Goal: Task Accomplishment & Management: Complete application form

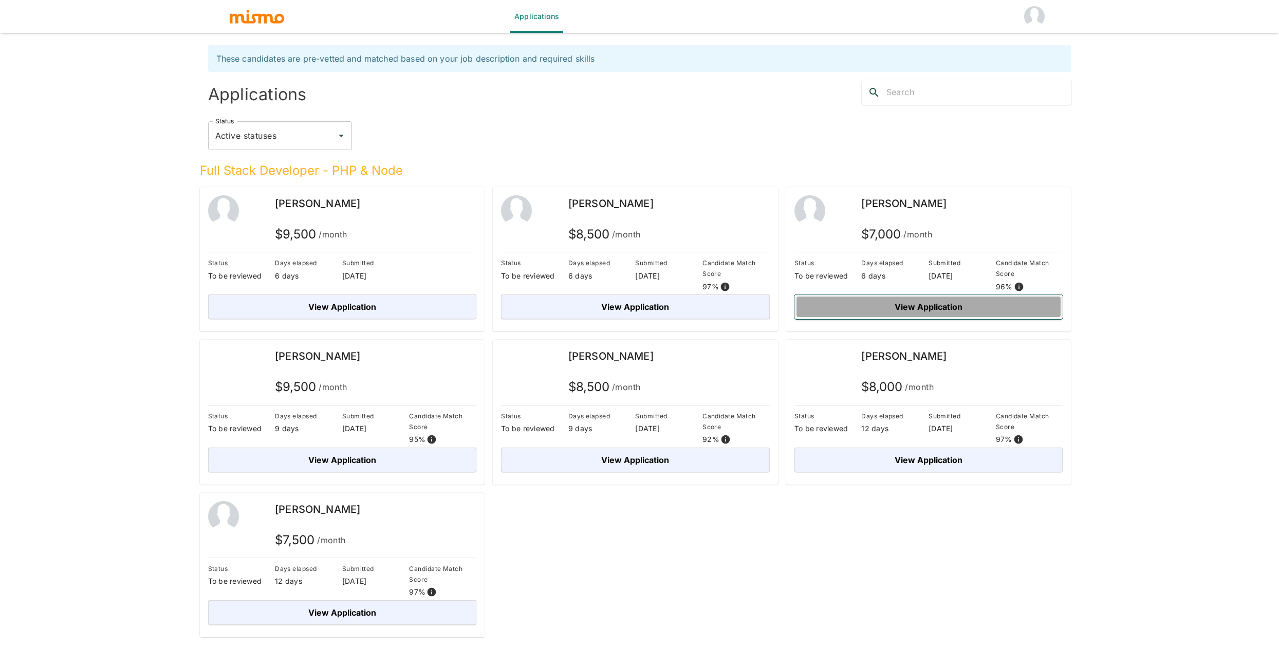
click at [882, 307] on button "View Application" at bounding box center [929, 307] width 269 height 25
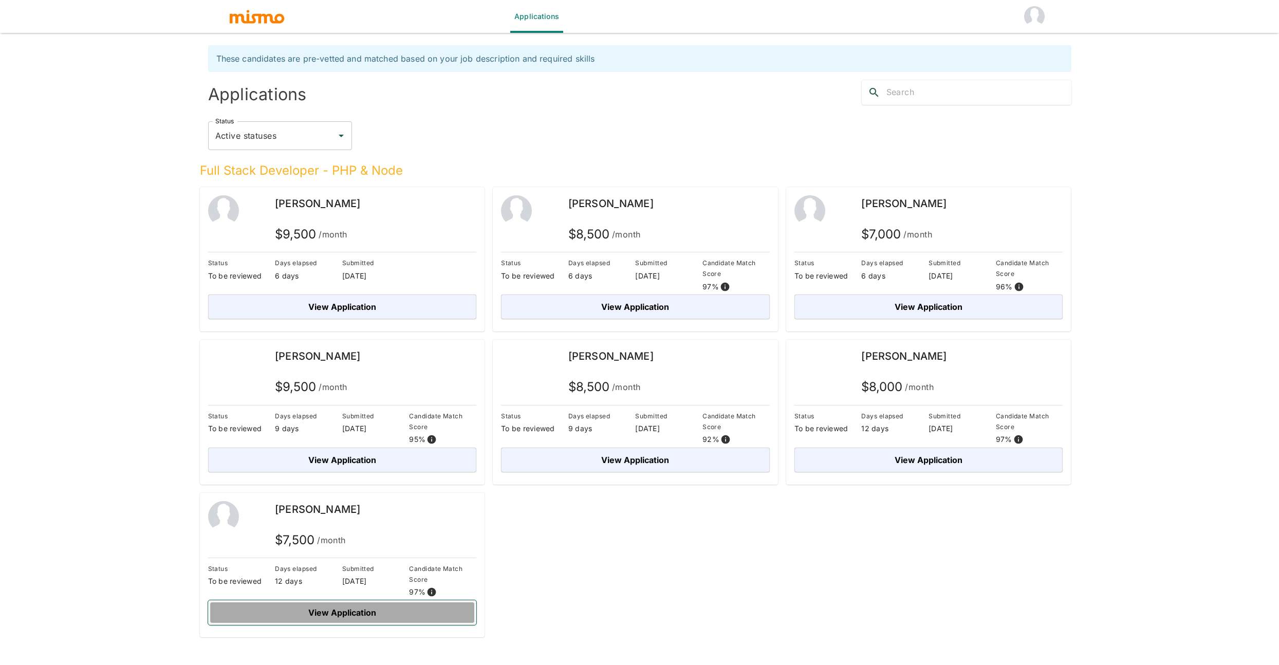
click at [355, 614] on button "View Application" at bounding box center [342, 612] width 269 height 25
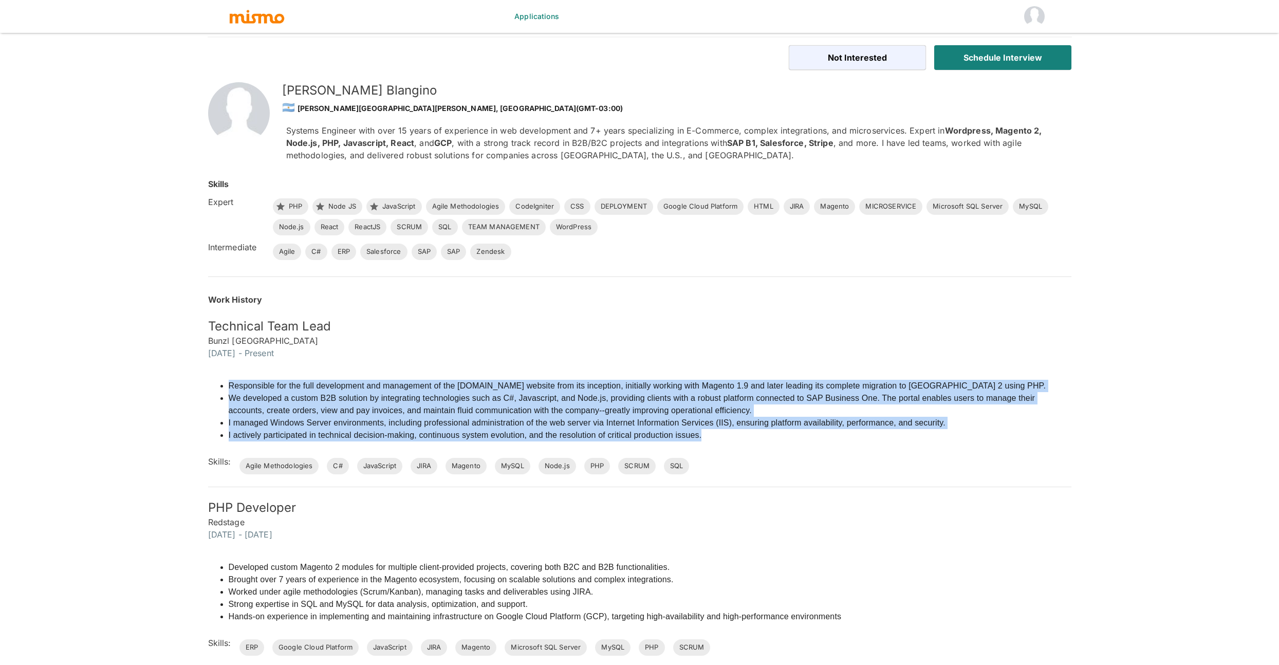
drag, startPoint x: 226, startPoint y: 385, endPoint x: 750, endPoint y: 437, distance: 526.9
click at [750, 437] on ul "Responsible for the full development and management of the espomega.mx website …" at bounding box center [640, 411] width 864 height 62
click at [901, 386] on li "Responsible for the full development and management of the [DOMAIN_NAME] websit…" at bounding box center [650, 386] width 843 height 12
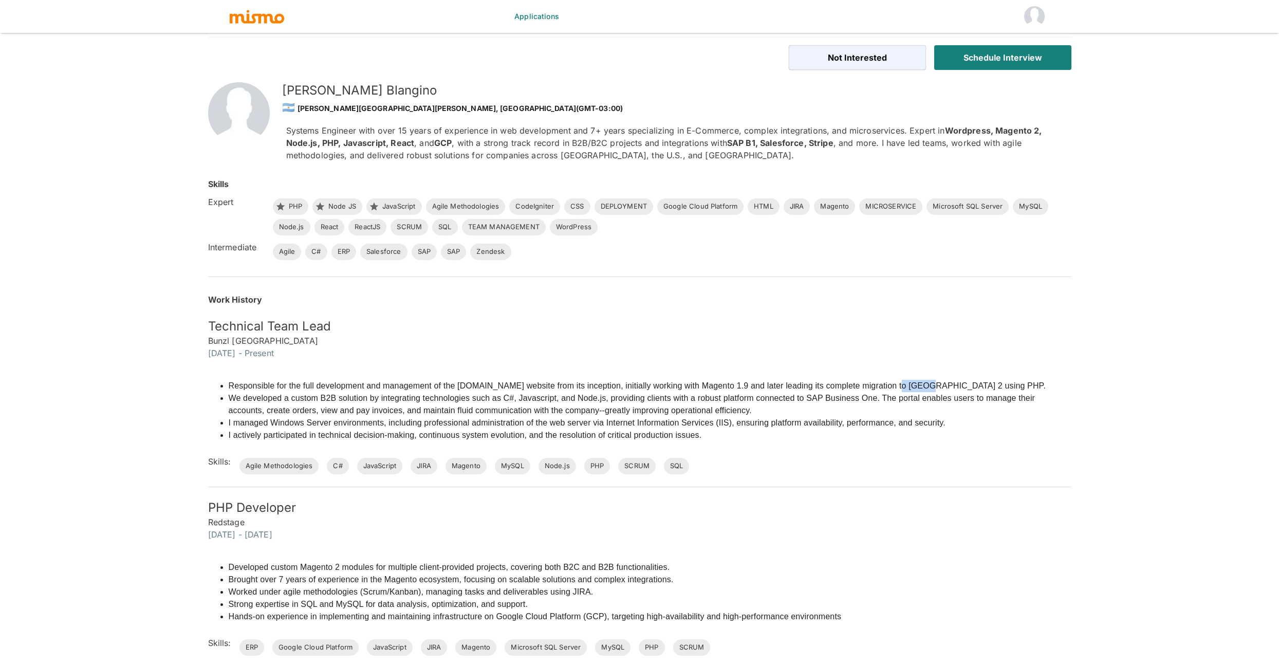
click at [901, 386] on li "Responsible for the full development and management of the [DOMAIN_NAME] websit…" at bounding box center [650, 386] width 843 height 12
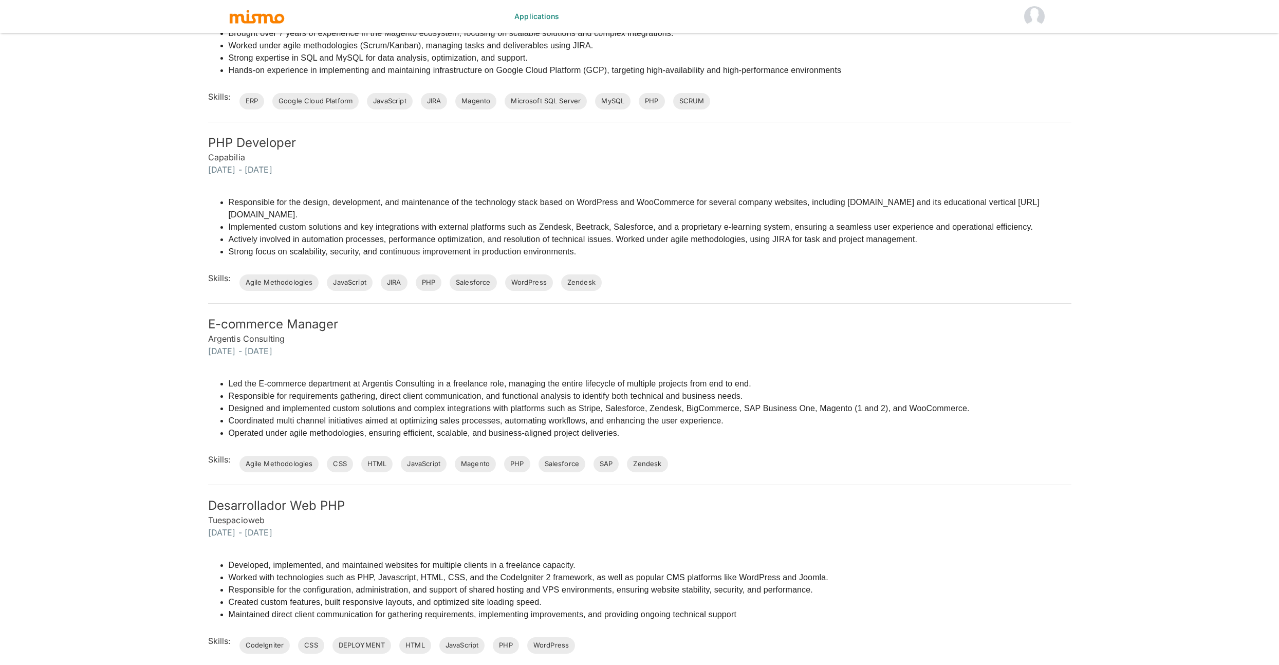
scroll to position [665, 0]
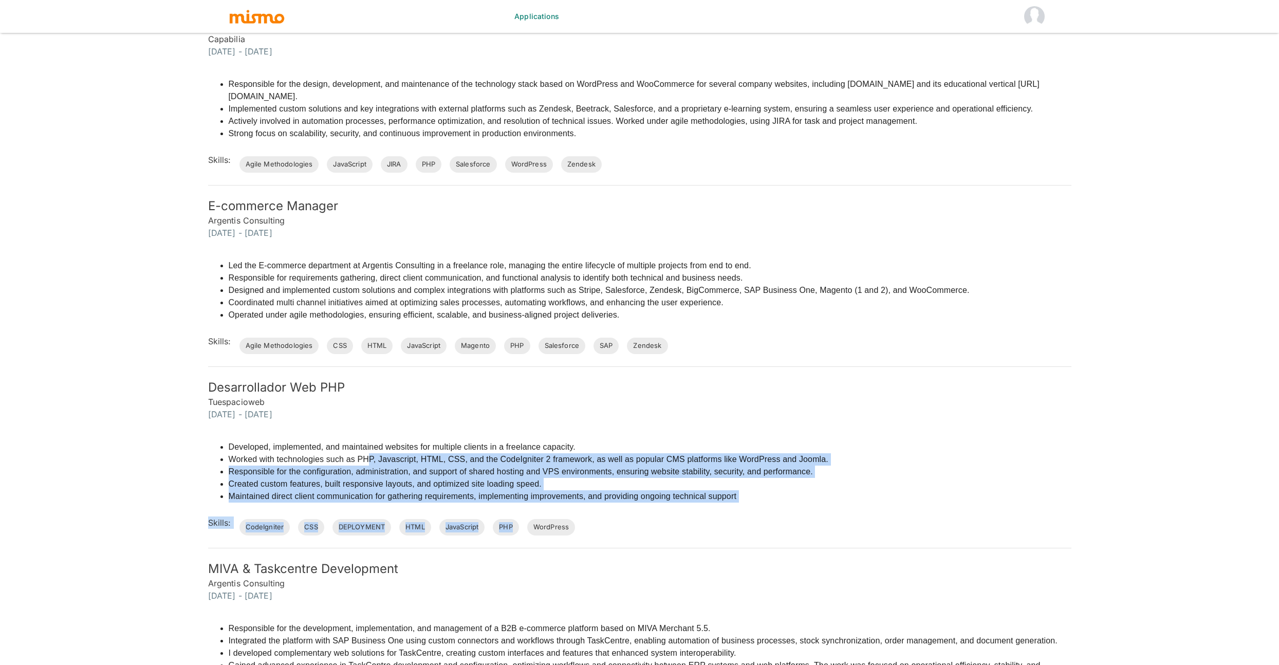
drag, startPoint x: 369, startPoint y: 458, endPoint x: 845, endPoint y: 506, distance: 478.4
click at [845, 506] on div "Developed, implemented, and maintained websites for multiple clients in a freel…" at bounding box center [634, 477] width 876 height 115
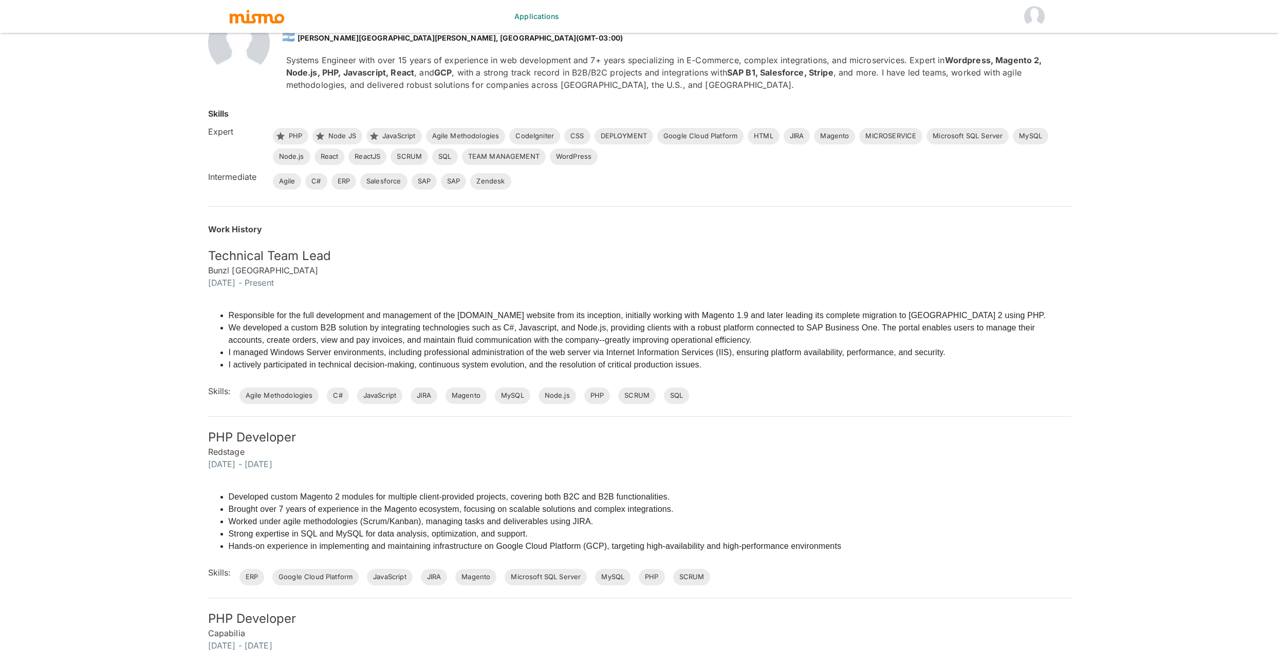
scroll to position [0, 0]
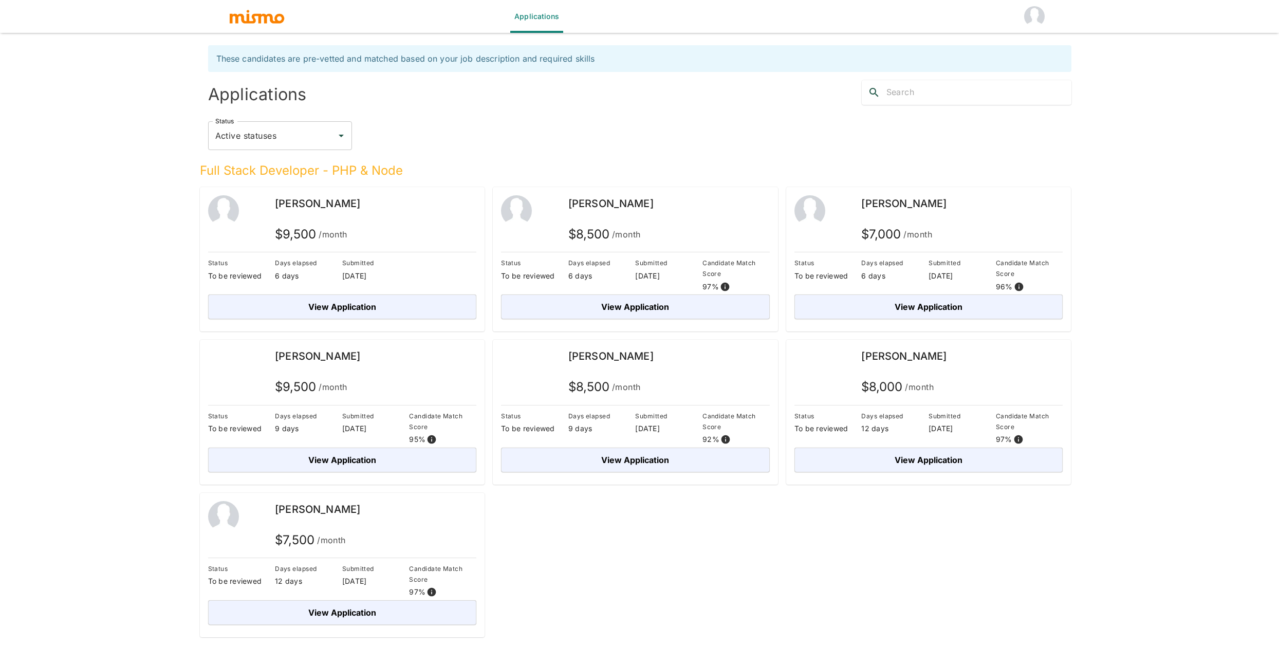
scroll to position [25, 0]
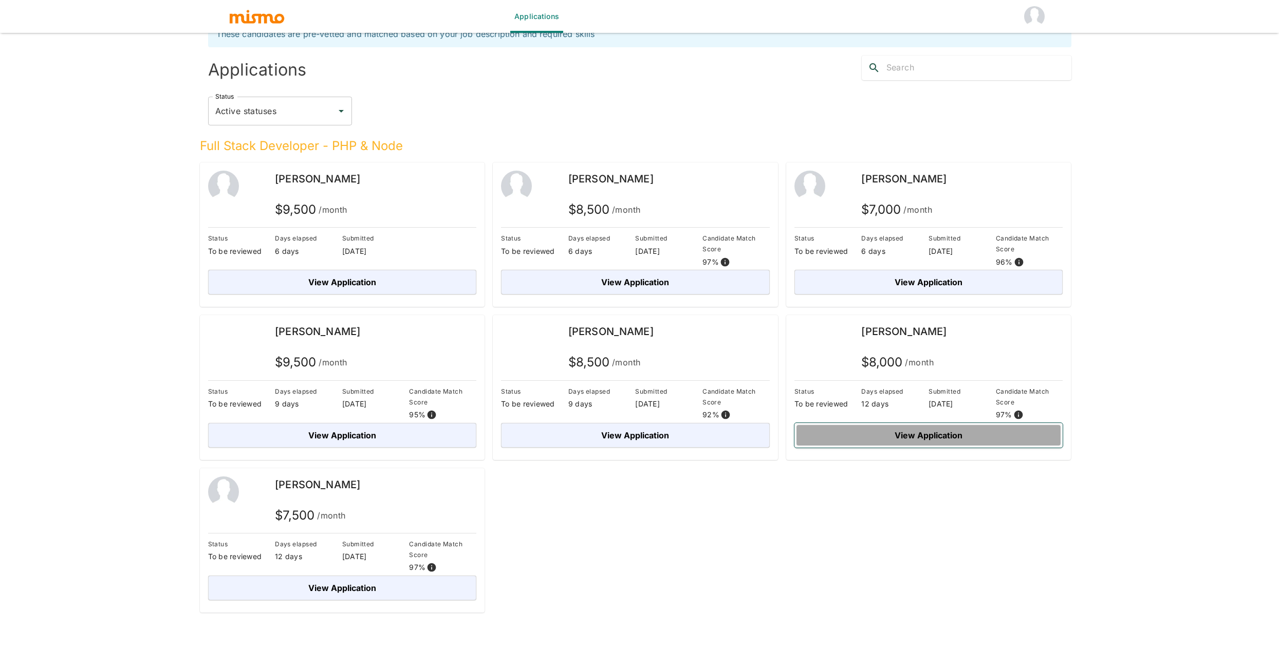
click at [897, 431] on button "View Application" at bounding box center [929, 435] width 269 height 25
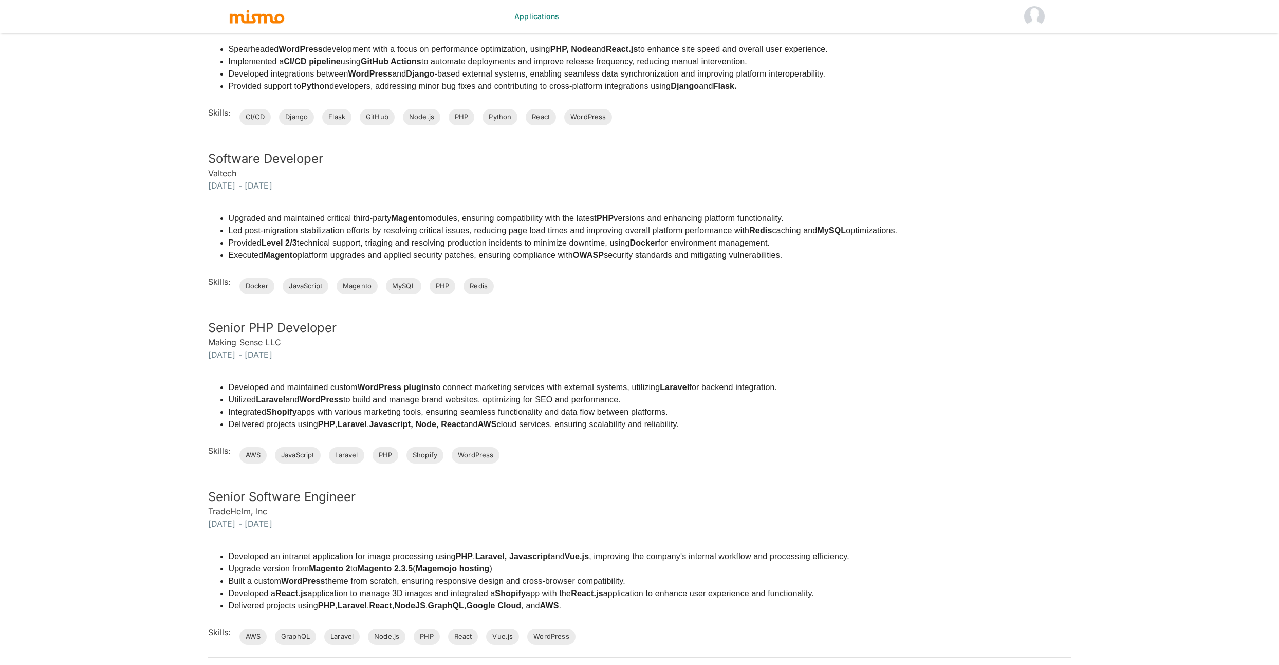
scroll to position [468, 0]
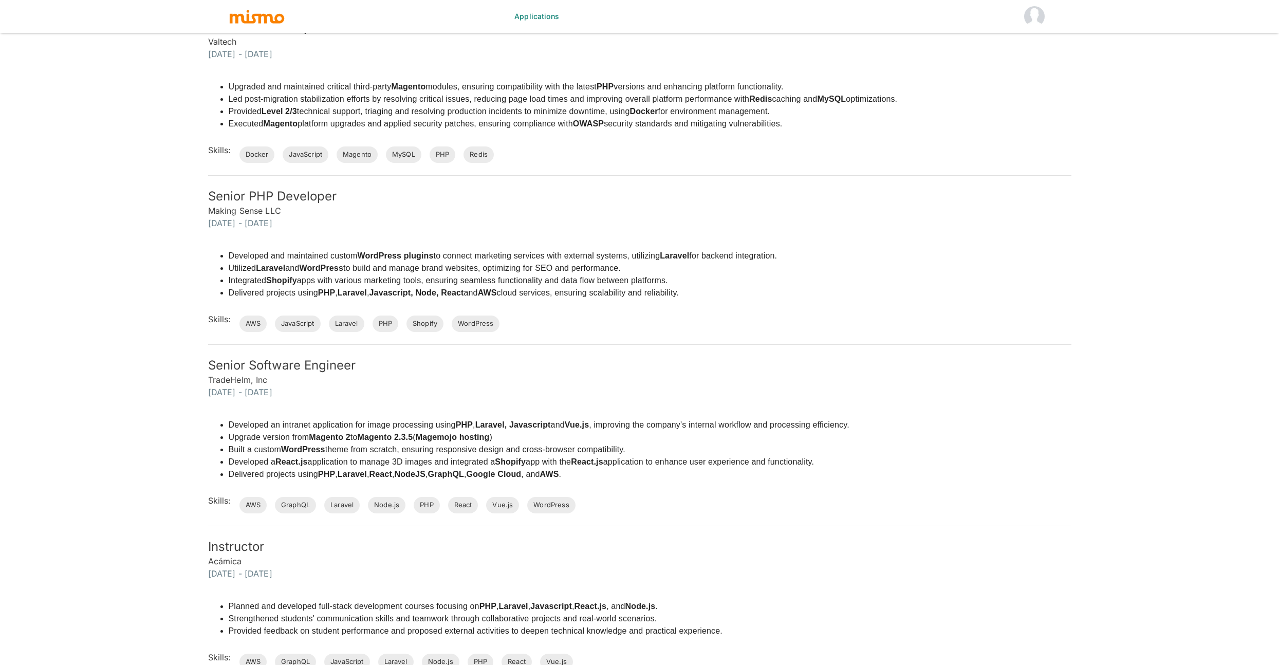
drag, startPoint x: 572, startPoint y: 425, endPoint x: 445, endPoint y: 428, distance: 127.0
click at [445, 428] on li "Developed an intranet application for image processing using PHP , Laravel, Jav…" at bounding box center [539, 425] width 621 height 12
click at [476, 426] on li "Developed an intranet application for image processing using PHP , Laravel, Jav…" at bounding box center [539, 425] width 621 height 12
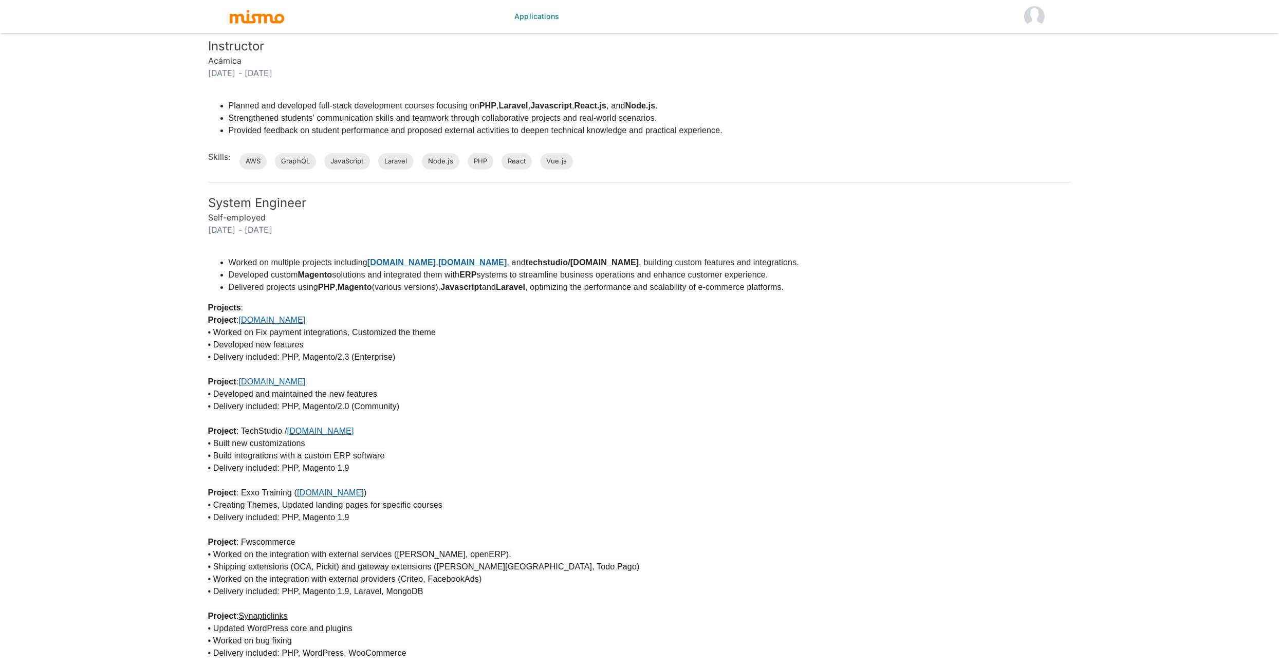
scroll to position [0, 0]
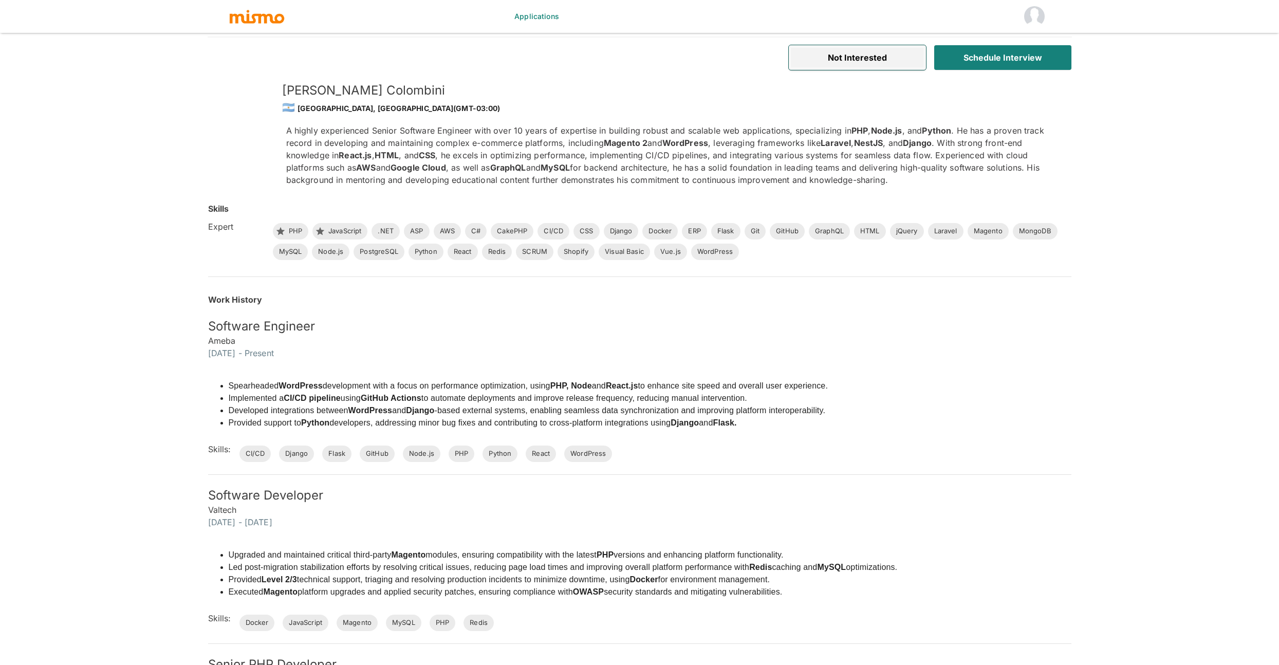
click at [882, 60] on button "Not Interested" at bounding box center [857, 57] width 137 height 25
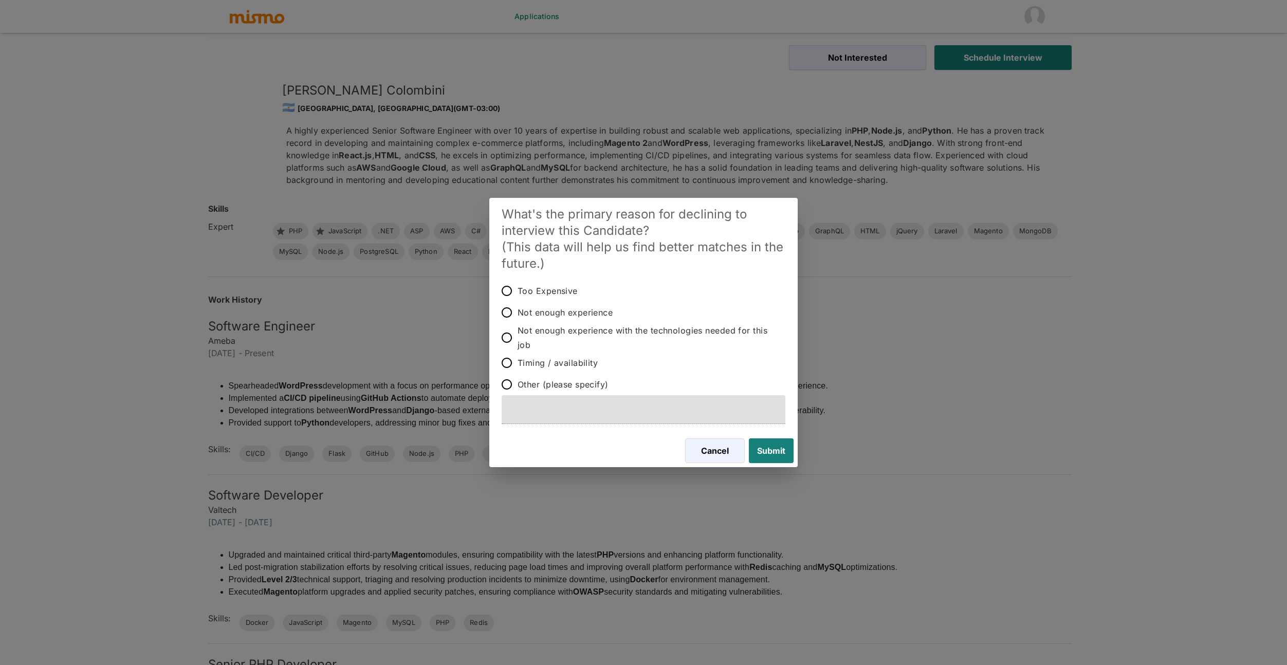
click at [542, 315] on span "Not enough experience" at bounding box center [565, 312] width 95 height 14
click at [518, 315] on input "Not enough experience" at bounding box center [507, 313] width 22 height 22
radio input "true"
click at [761, 457] on button "Submit" at bounding box center [769, 450] width 49 height 25
click at [785, 450] on button "Submit" at bounding box center [769, 450] width 49 height 25
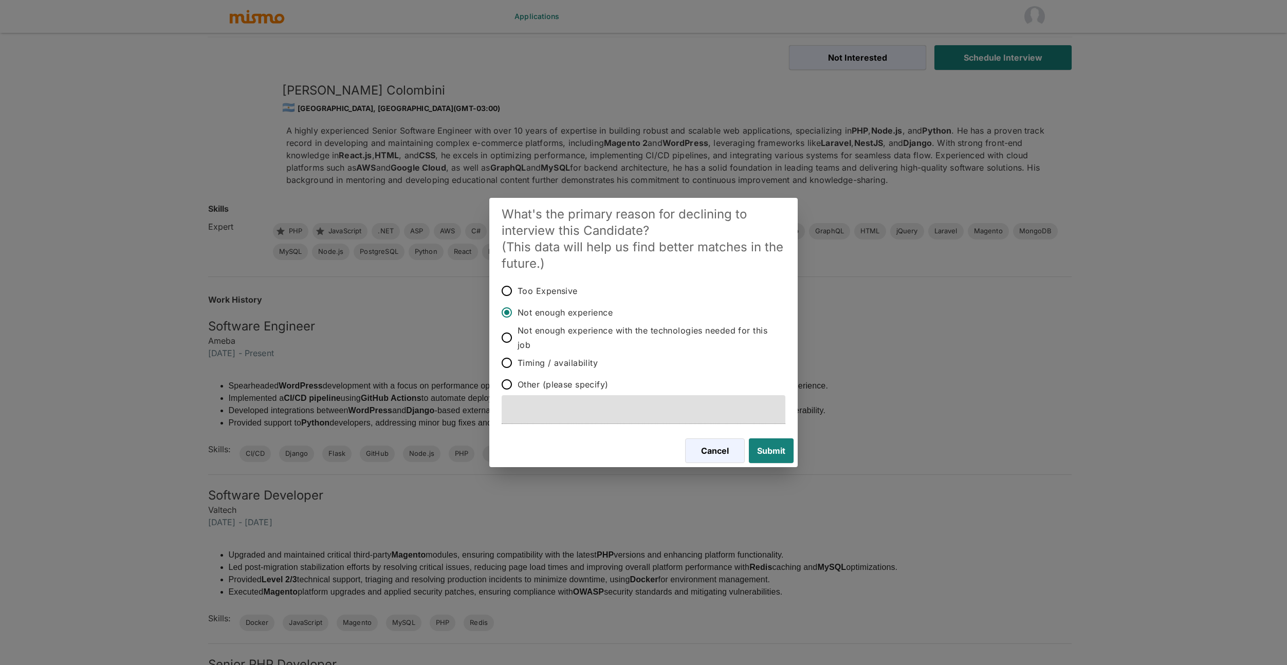
click at [548, 331] on span "Not enough experience with the technologies needed for this job" at bounding box center [648, 337] width 260 height 29
click at [518, 331] on input "Not enough experience with the technologies needed for this job" at bounding box center [507, 338] width 22 height 22
radio input "true"
click at [785, 445] on button "Submit" at bounding box center [769, 450] width 49 height 25
click at [781, 448] on button "Submit" at bounding box center [769, 450] width 49 height 25
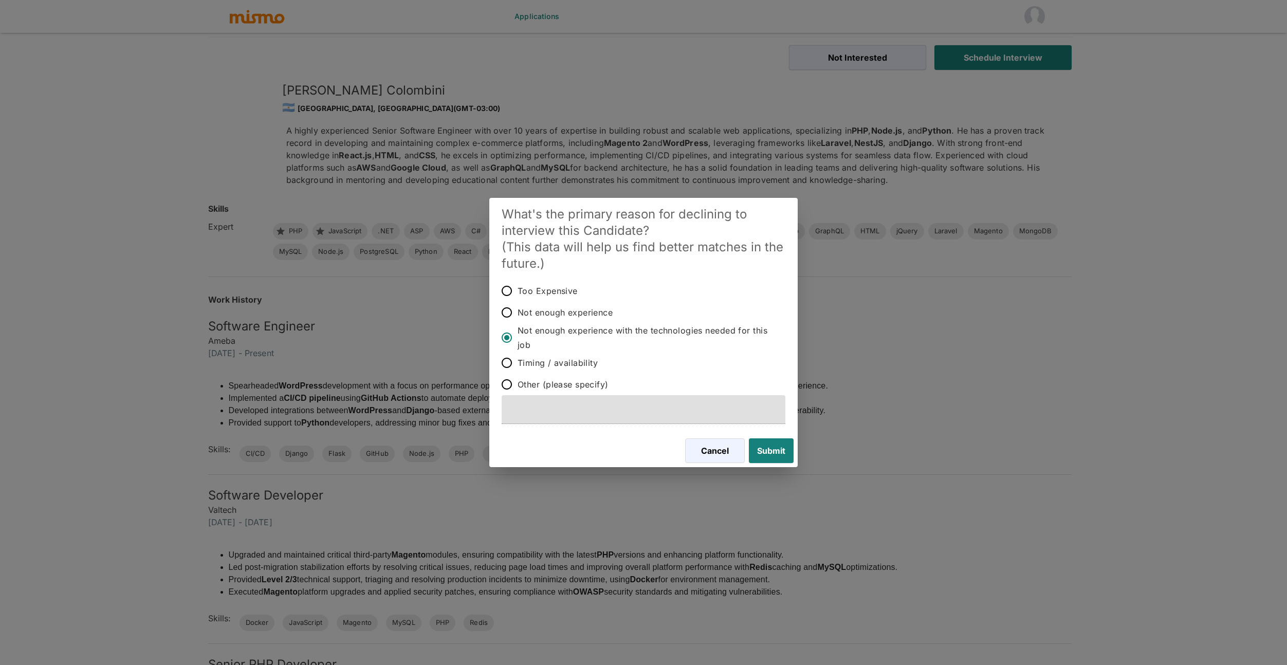
click at [849, 217] on div "What's the primary reason for declining to interview this Candidate? (This data…" at bounding box center [643, 332] width 1287 height 665
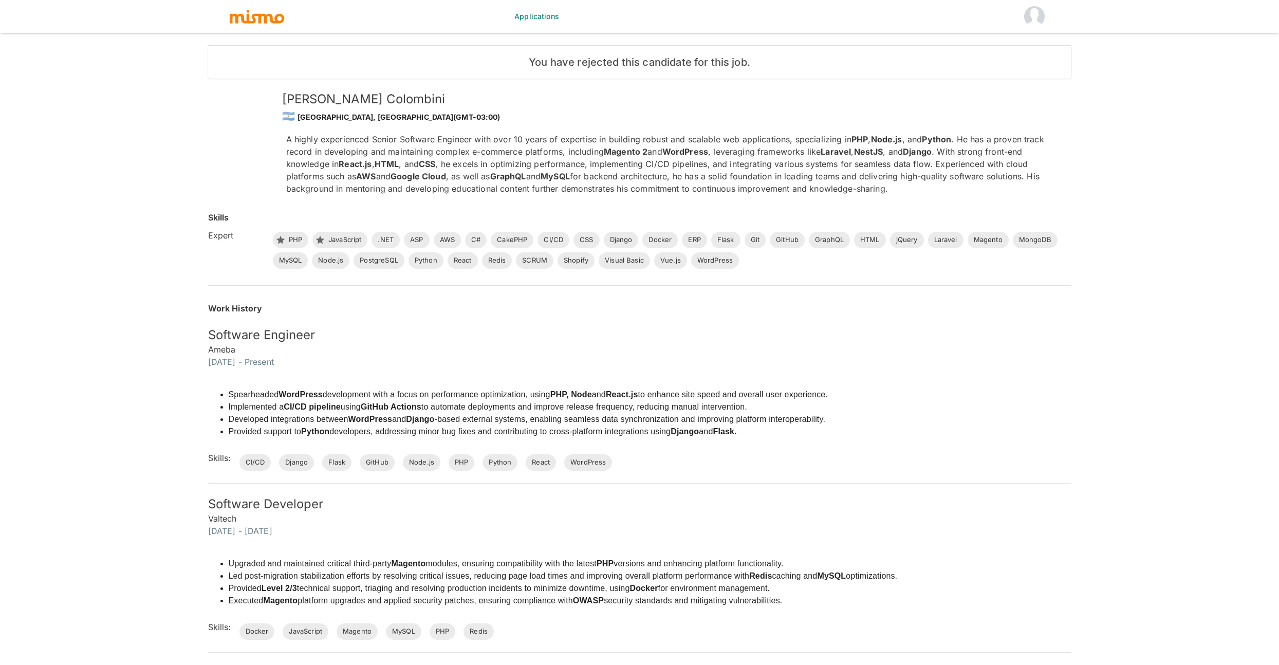
scroll to position [25, 0]
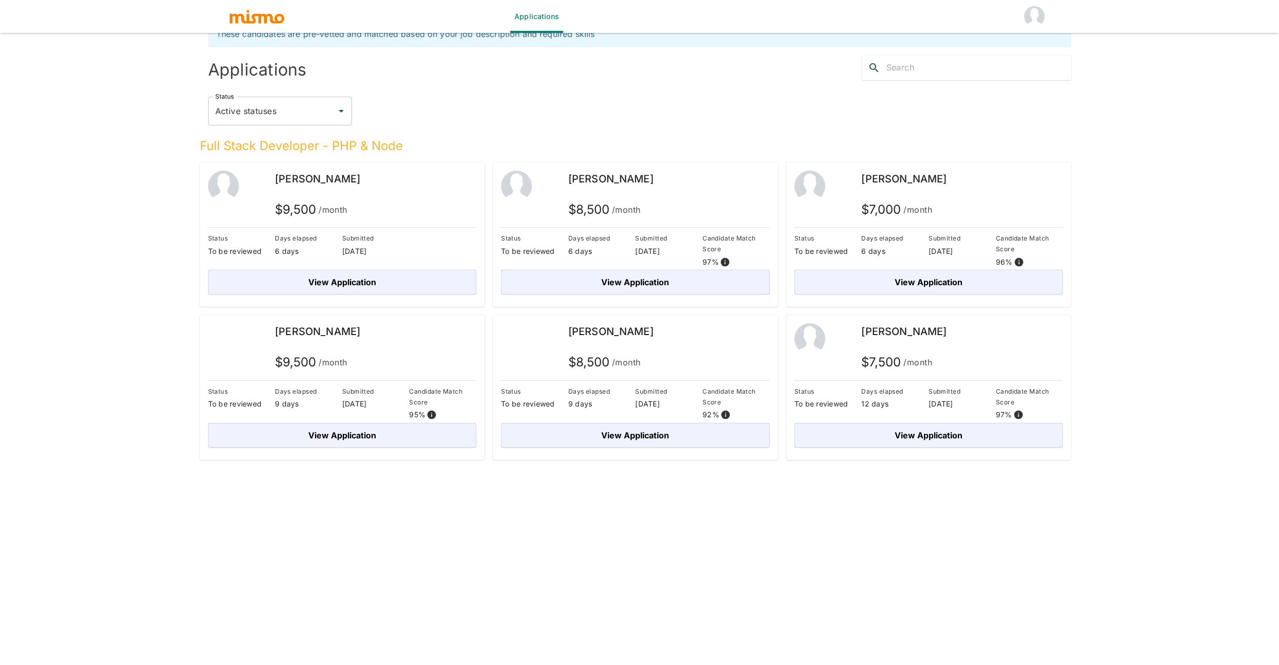
click at [725, 546] on div "Applications These candidates are pre-vetted and matched based on your job desc…" at bounding box center [640, 320] width 864 height 665
click at [953, 429] on button "View Application" at bounding box center [929, 435] width 269 height 25
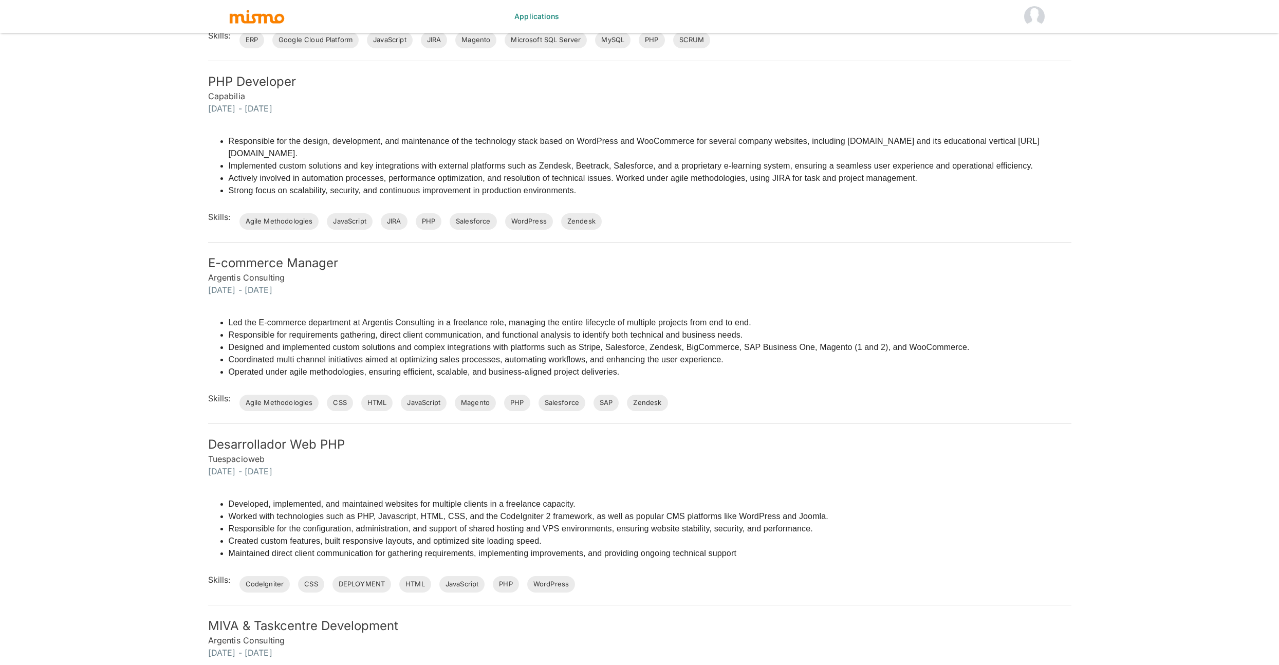
scroll to position [637, 0]
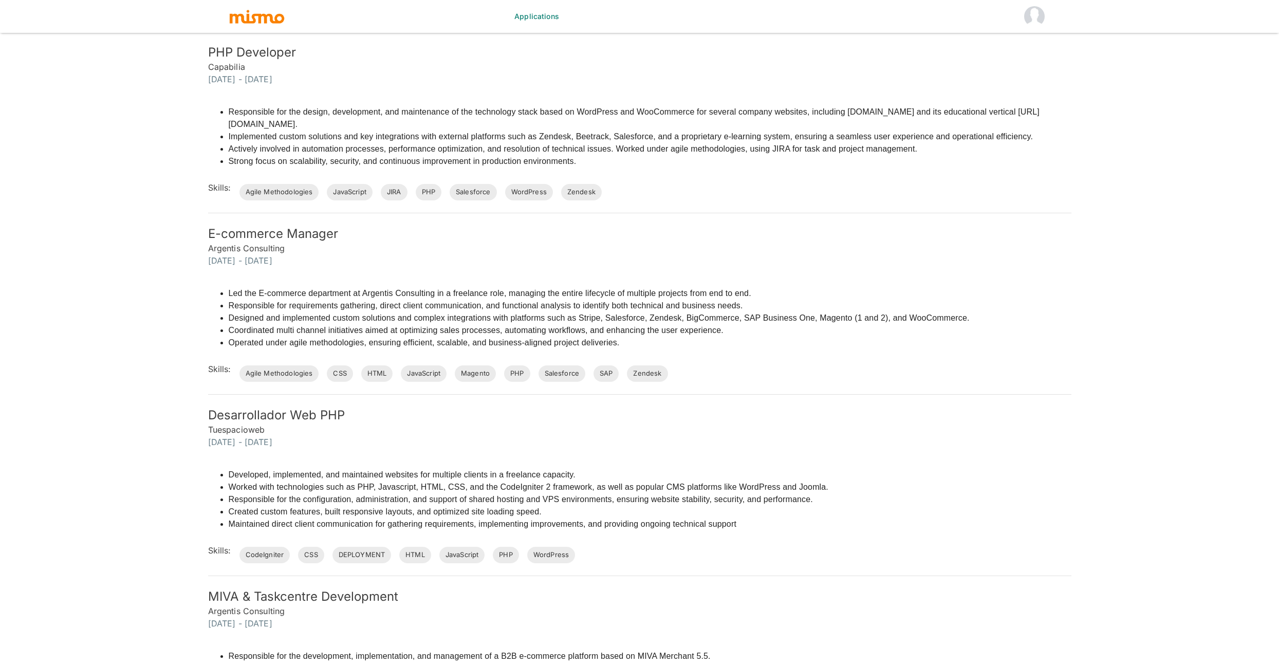
click at [817, 413] on h5 "Desarrollador Web PHP" at bounding box center [640, 415] width 864 height 16
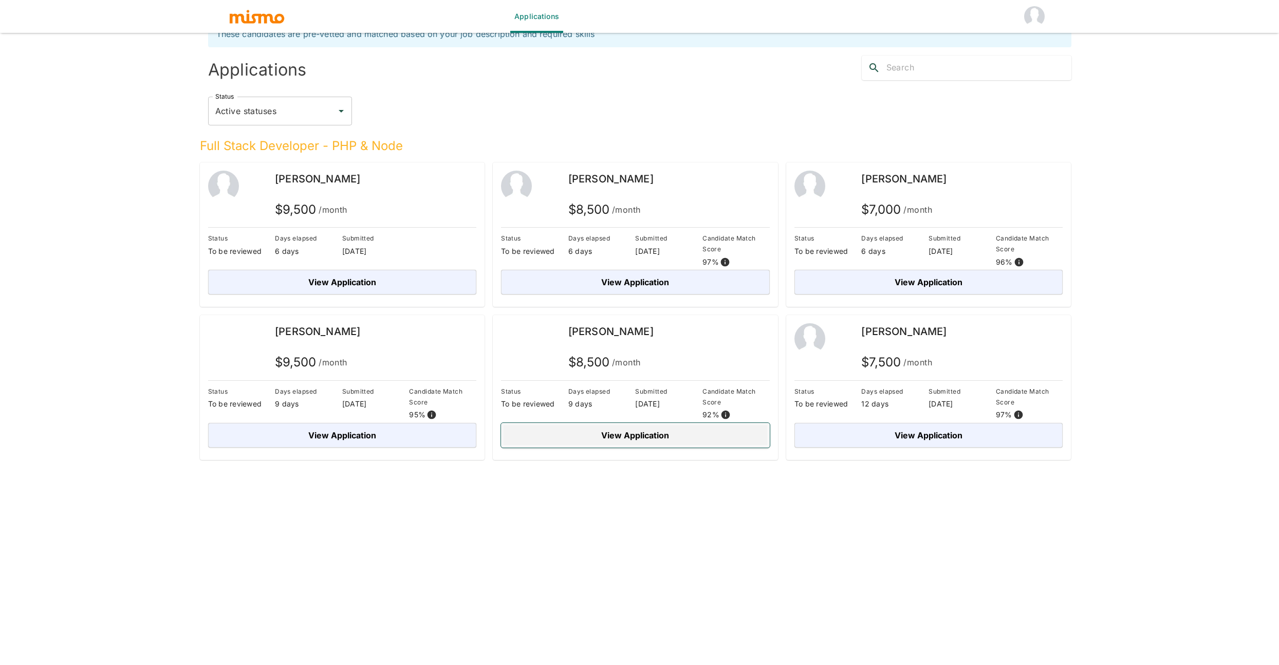
click at [579, 435] on button "View Application" at bounding box center [635, 435] width 269 height 25
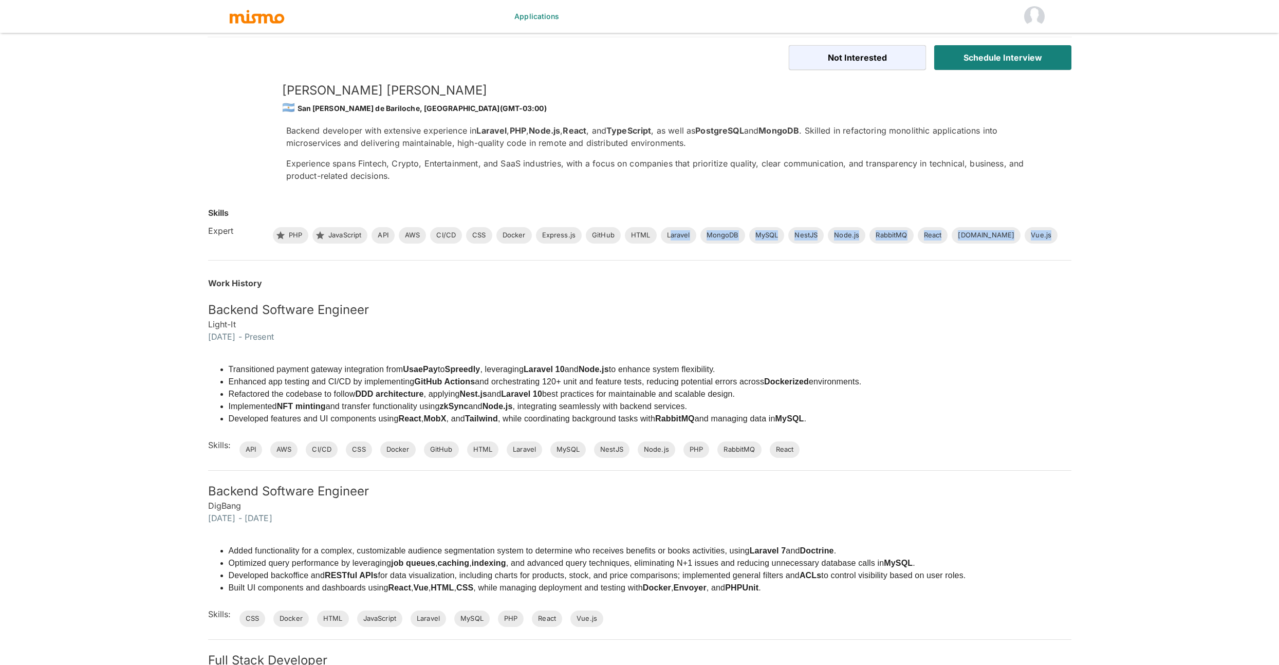
drag, startPoint x: 425, startPoint y: 255, endPoint x: 670, endPoint y: 238, distance: 245.8
click at [670, 238] on div "[PERSON_NAME] 🇦🇷 San [PERSON_NAME] de Bariloche, [GEOGRAPHIC_DATA] (GMT-03:00) …" at bounding box center [632, 559] width 880 height 1012
click at [669, 263] on div "Work History Backend Software Engineer Light-It [DATE] - Present Transitioned p…" at bounding box center [625, 617] width 892 height 739
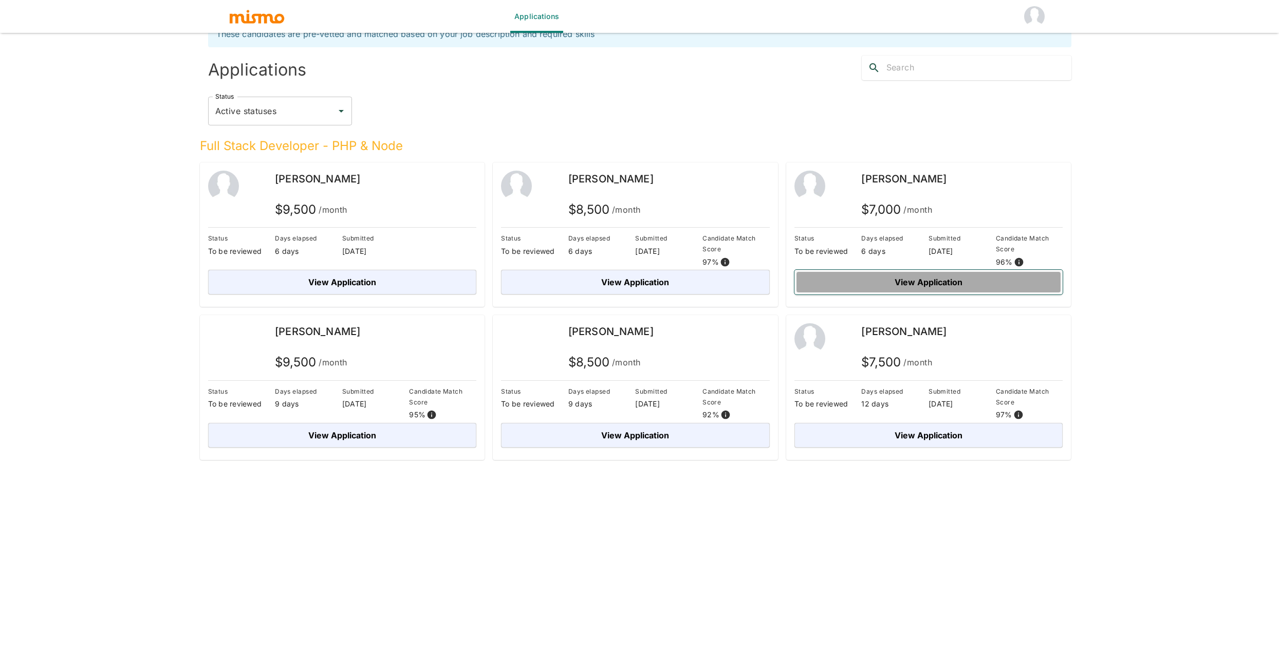
click at [906, 283] on button "View Application" at bounding box center [929, 282] width 269 height 25
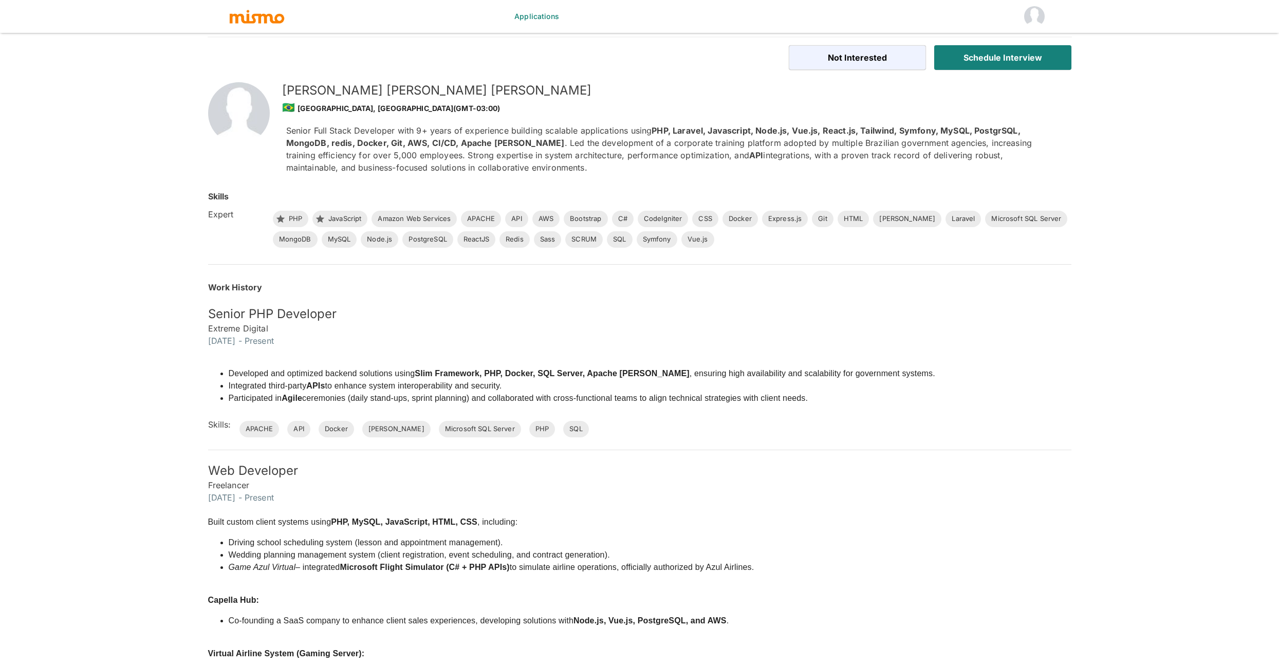
click at [998, 62] on button "Schedule Interview" at bounding box center [1002, 57] width 137 height 25
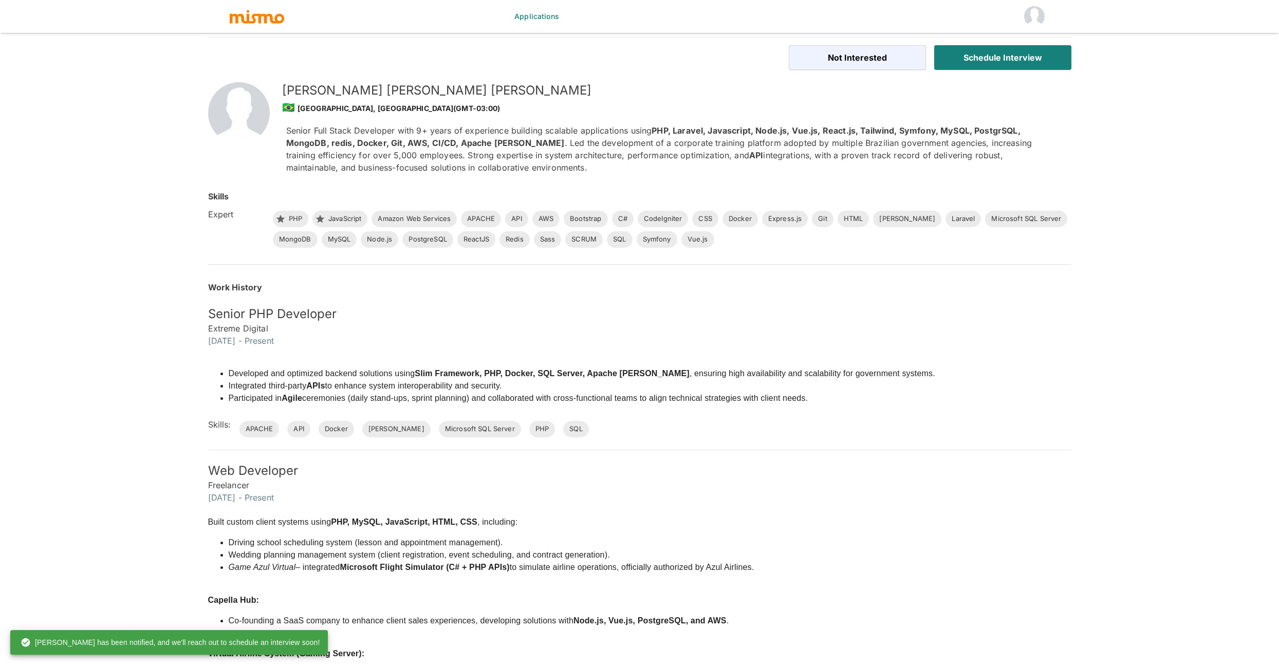
click at [107, 137] on div "Applications Not Interested Schedule Interview [PERSON_NAME] 🇧🇷 [GEOGRAPHIC_DAT…" at bounding box center [639, 345] width 1279 height 690
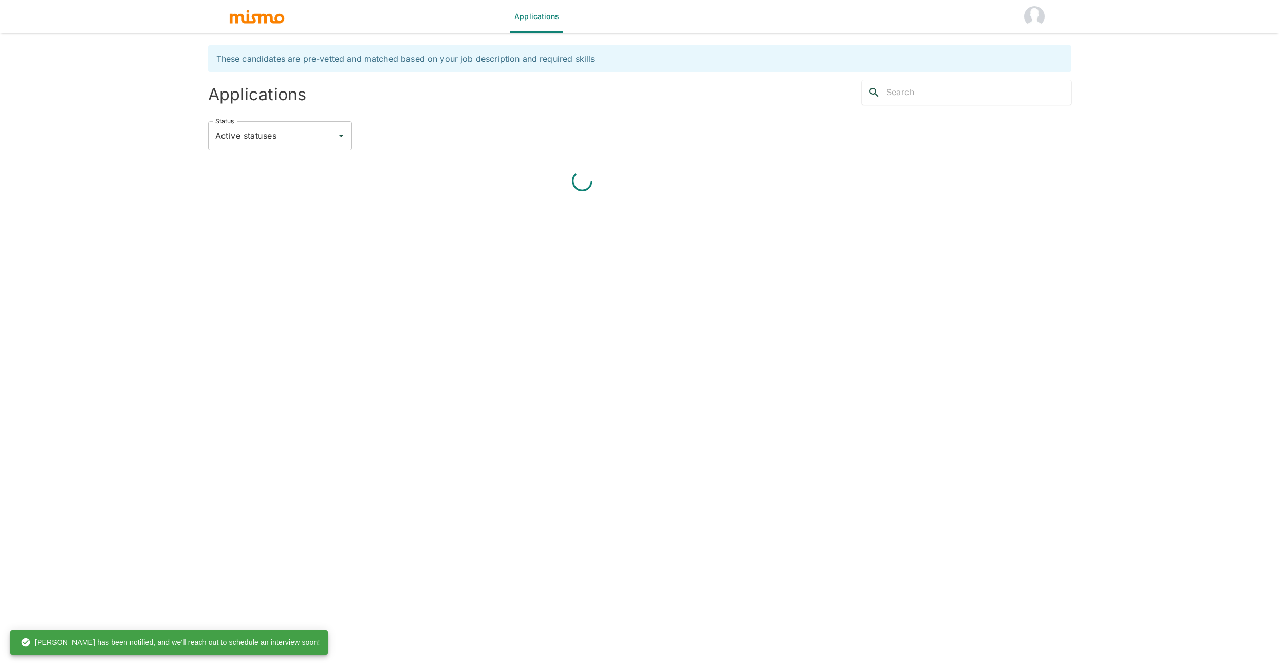
scroll to position [25, 0]
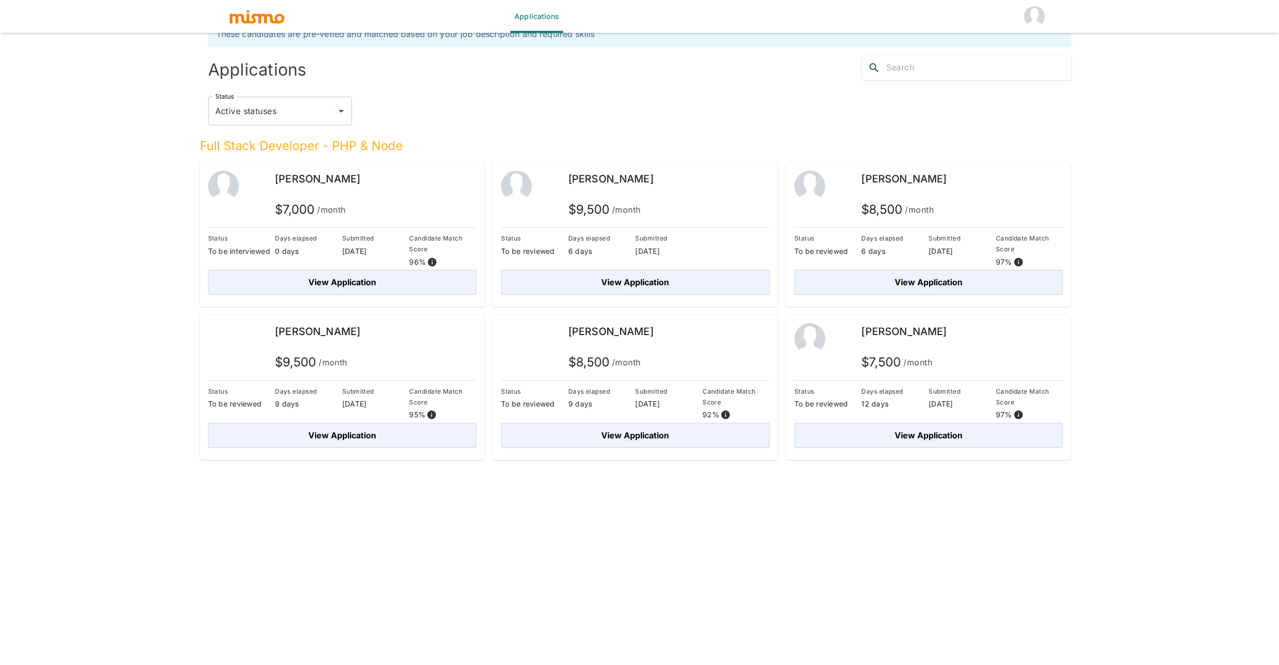
click at [603, 485] on div "Applications These candidates are pre-vetted and matched based on your job desc…" at bounding box center [640, 320] width 864 height 665
click at [878, 288] on button "View Application" at bounding box center [929, 282] width 269 height 25
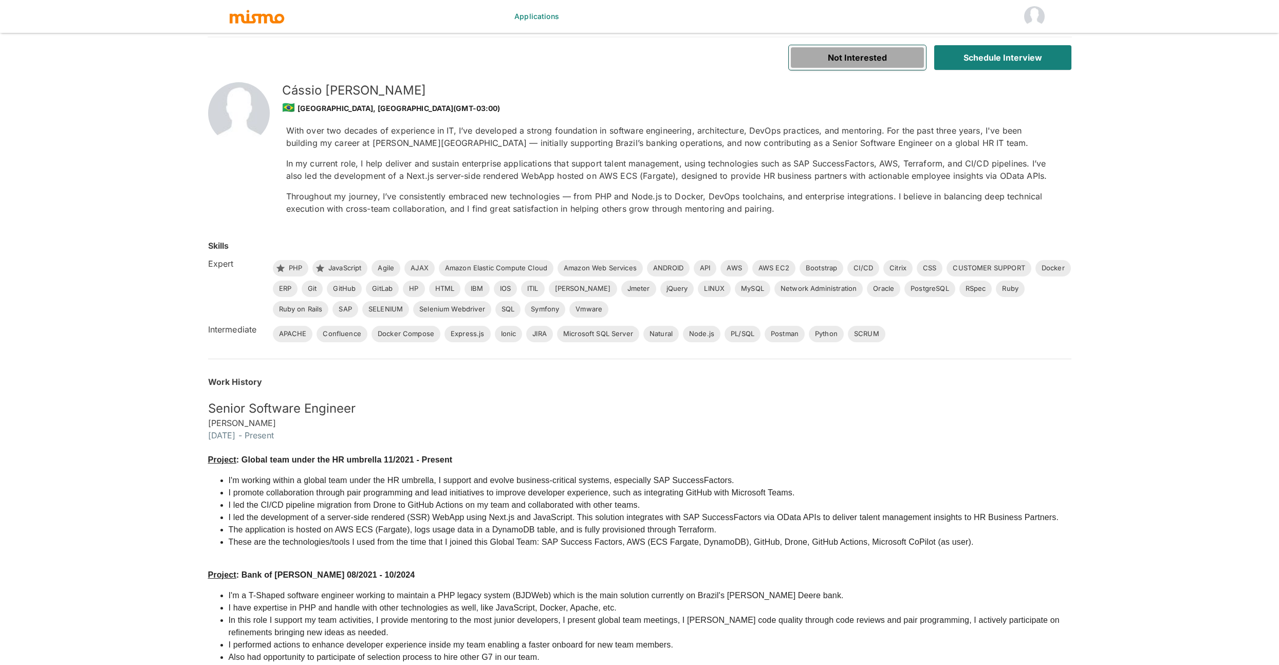
click at [867, 52] on button "Not Interested" at bounding box center [857, 57] width 137 height 25
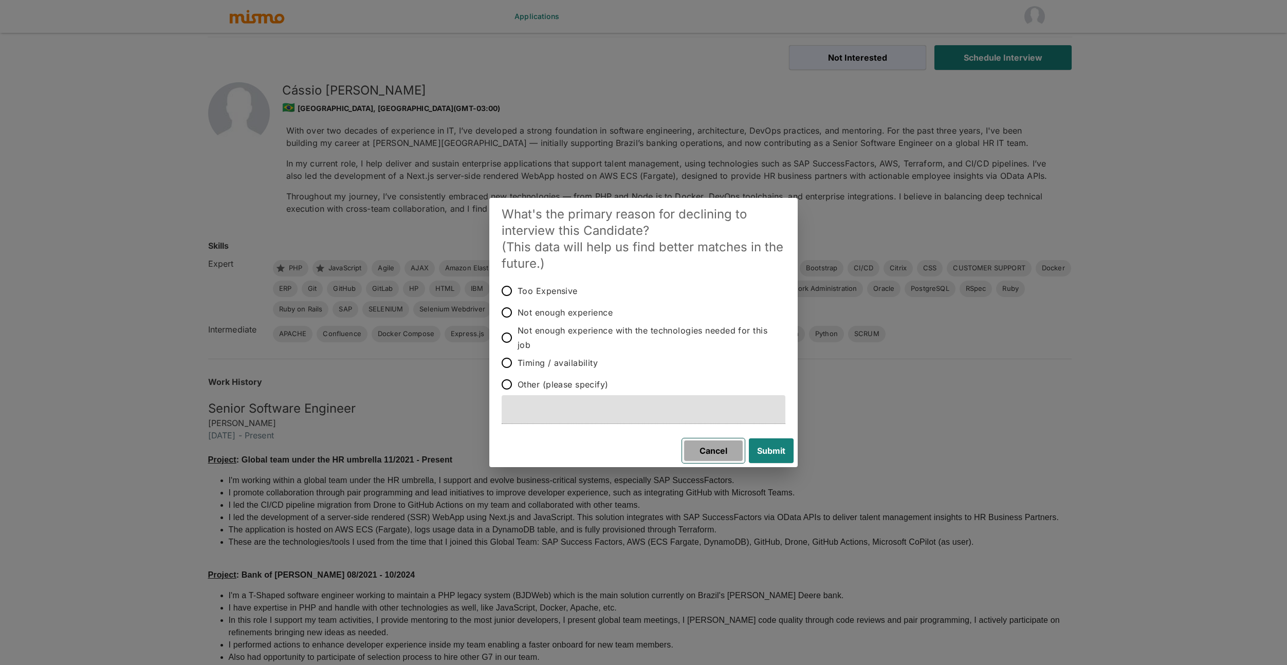
click at [710, 444] on button "Cancel" at bounding box center [713, 450] width 63 height 25
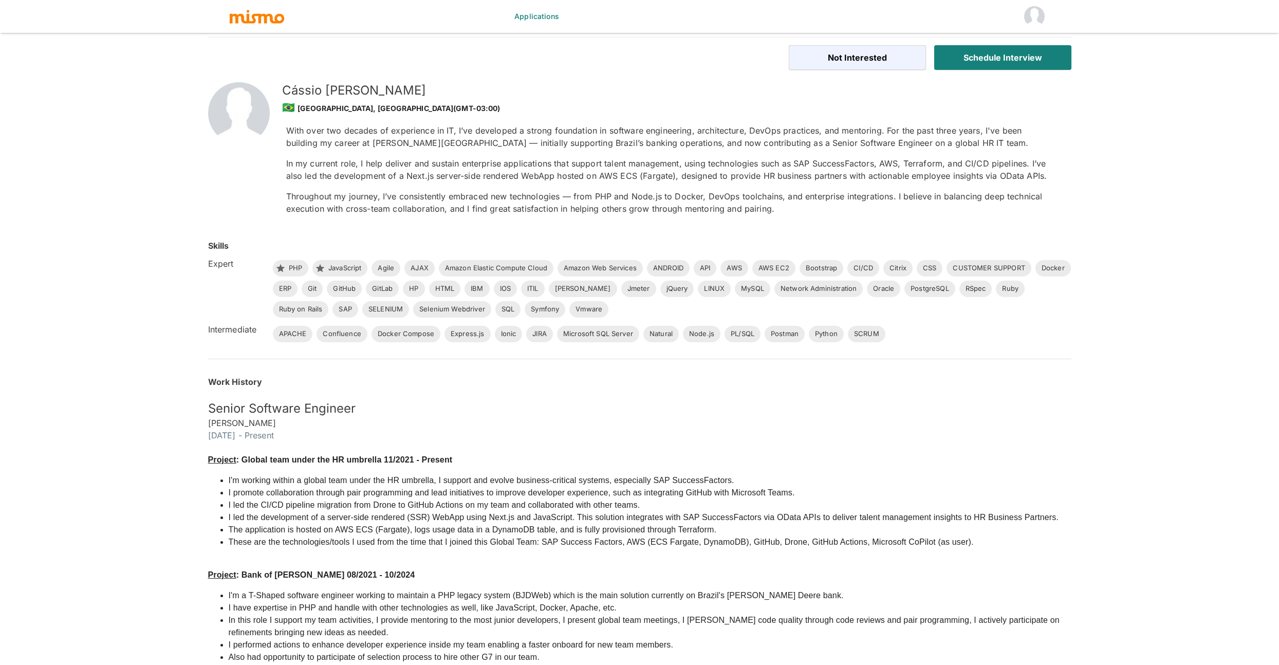
scroll to position [25, 0]
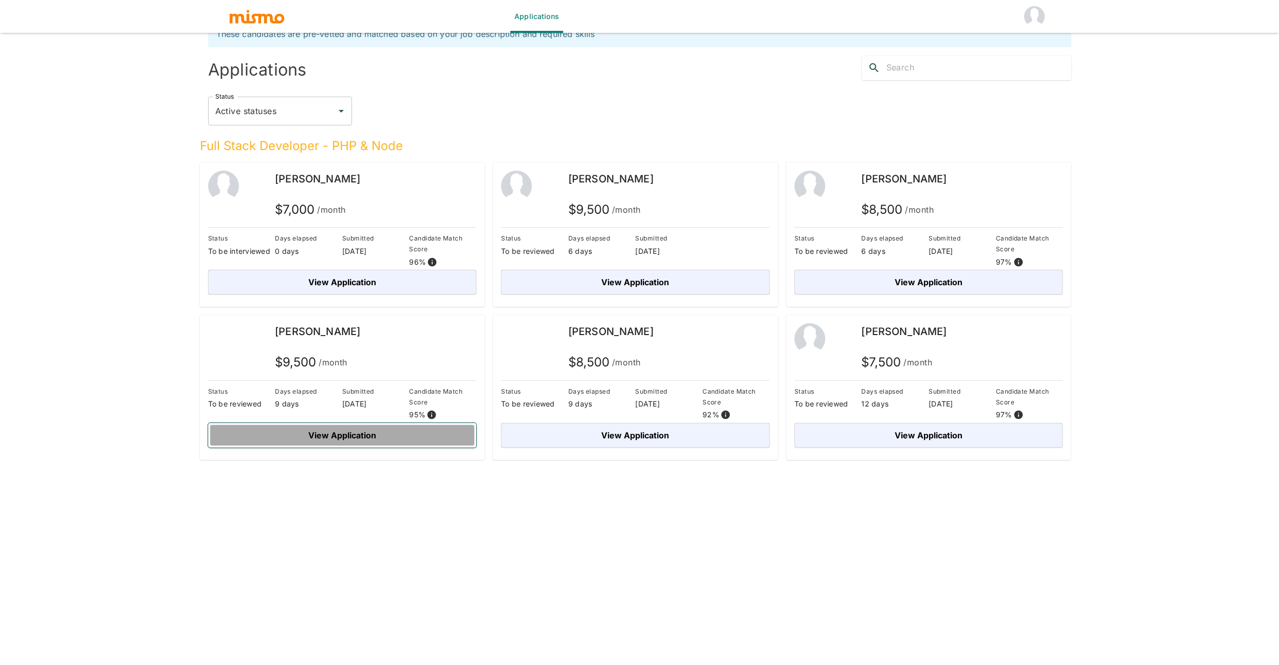
click at [336, 443] on button "View Application" at bounding box center [342, 435] width 269 height 25
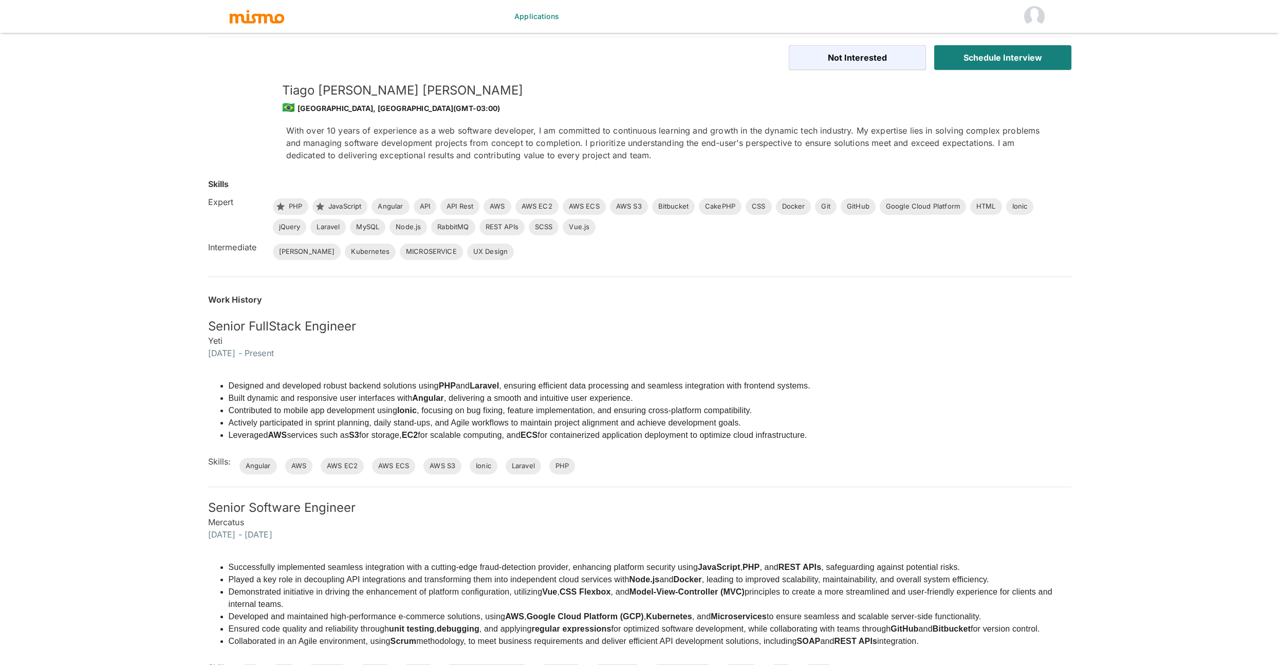
scroll to position [161, 0]
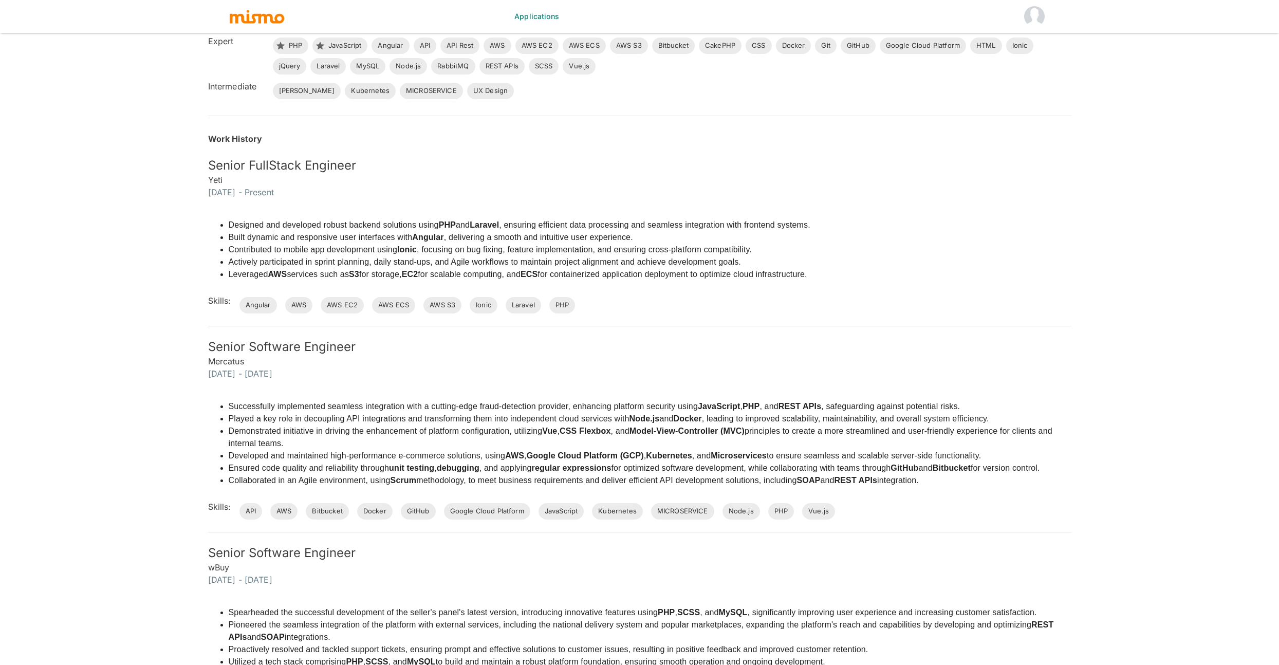
drag, startPoint x: 228, startPoint y: 406, endPoint x: 585, endPoint y: 493, distance: 367.9
click at [585, 493] on div "Successfully implemented seamless integration with a cutting-edge fraud-detecti…" at bounding box center [640, 443] width 864 height 103
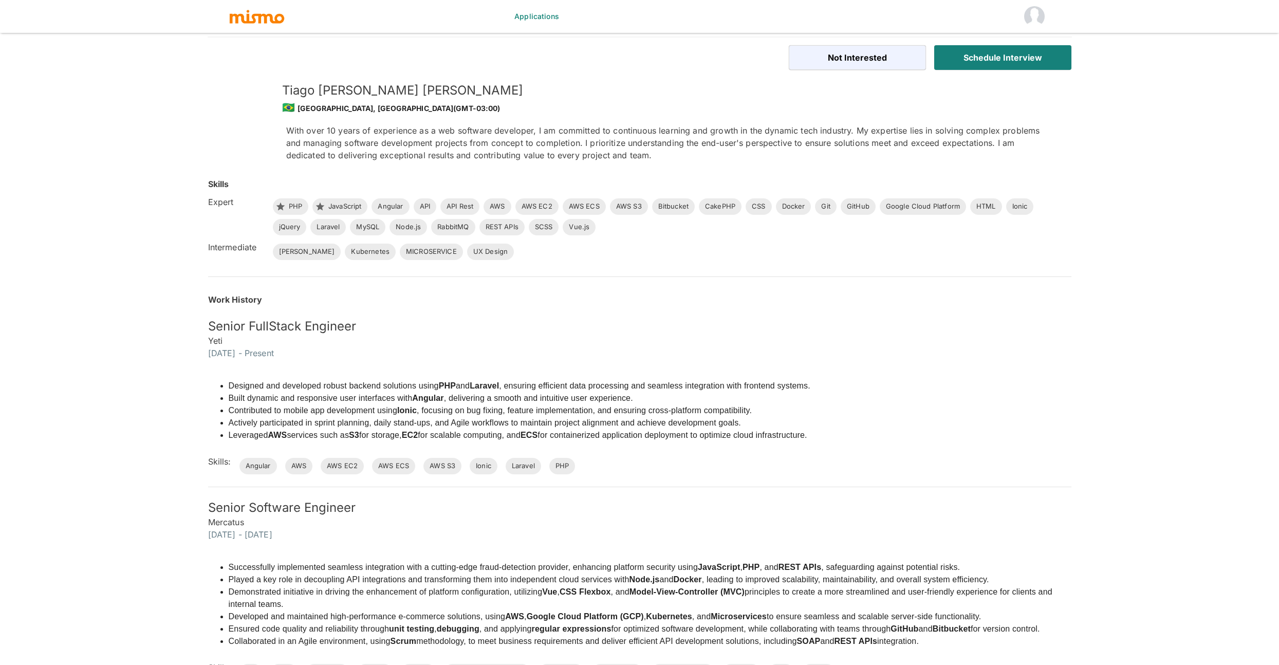
click at [1026, 33] on div "Applications Not Interested Schedule Interview [PERSON_NAME] 🇧🇷 [PERSON_NAME], …" at bounding box center [640, 344] width 864 height 665
click at [1011, 65] on button "Schedule Interview" at bounding box center [1002, 57] width 137 height 25
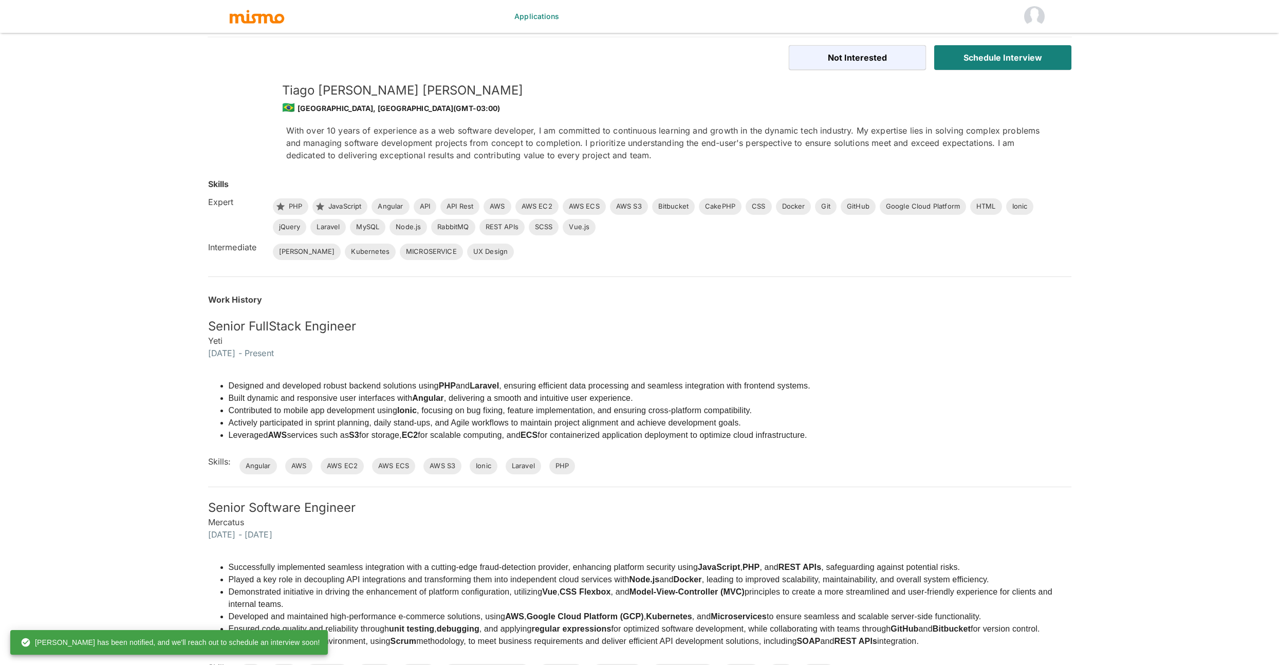
scroll to position [25, 0]
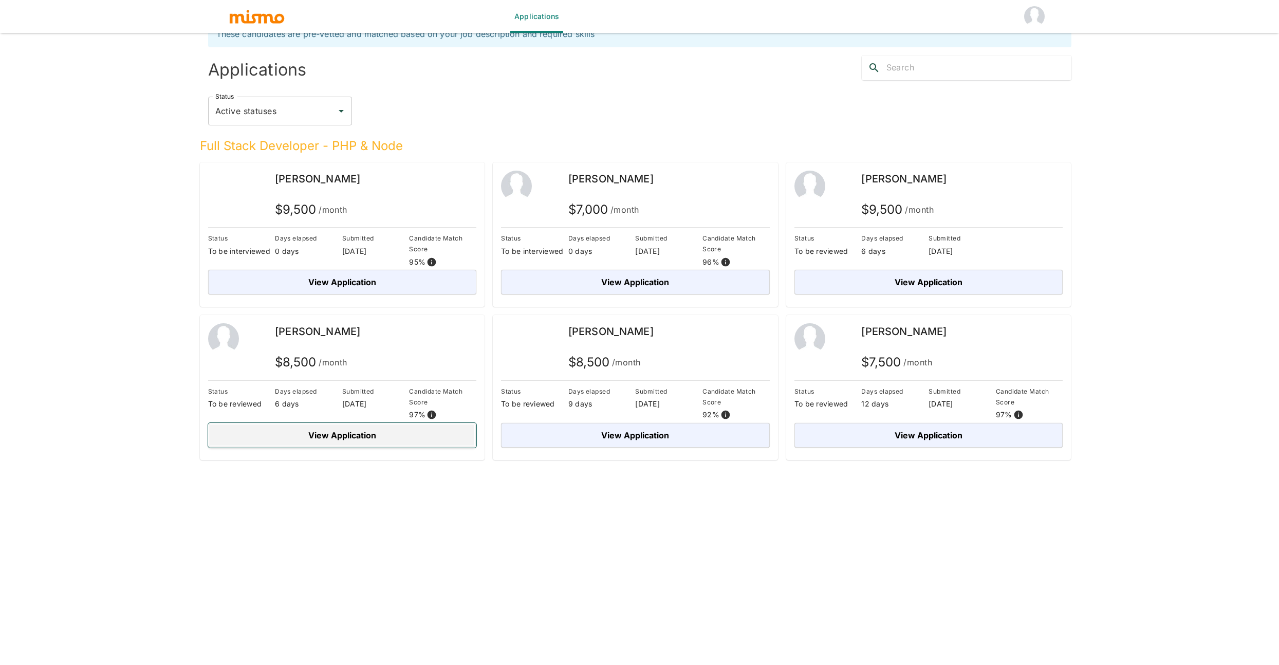
click at [394, 436] on button "View Application" at bounding box center [342, 435] width 269 height 25
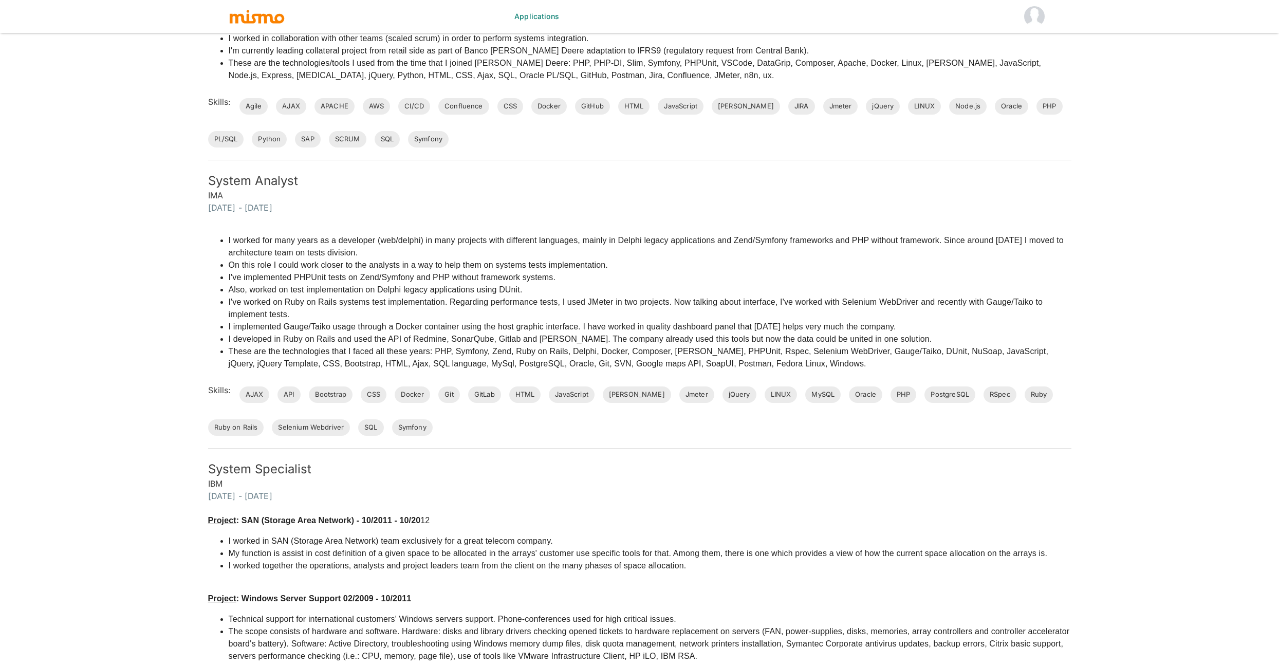
scroll to position [901, 0]
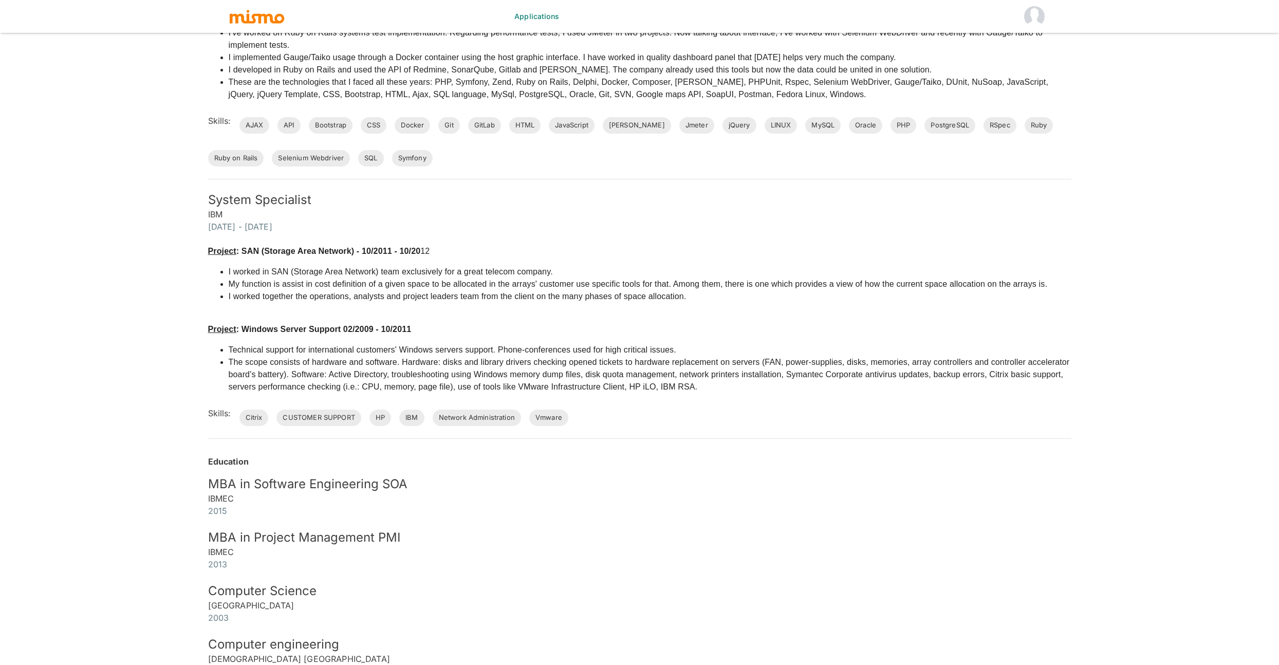
scroll to position [25, 0]
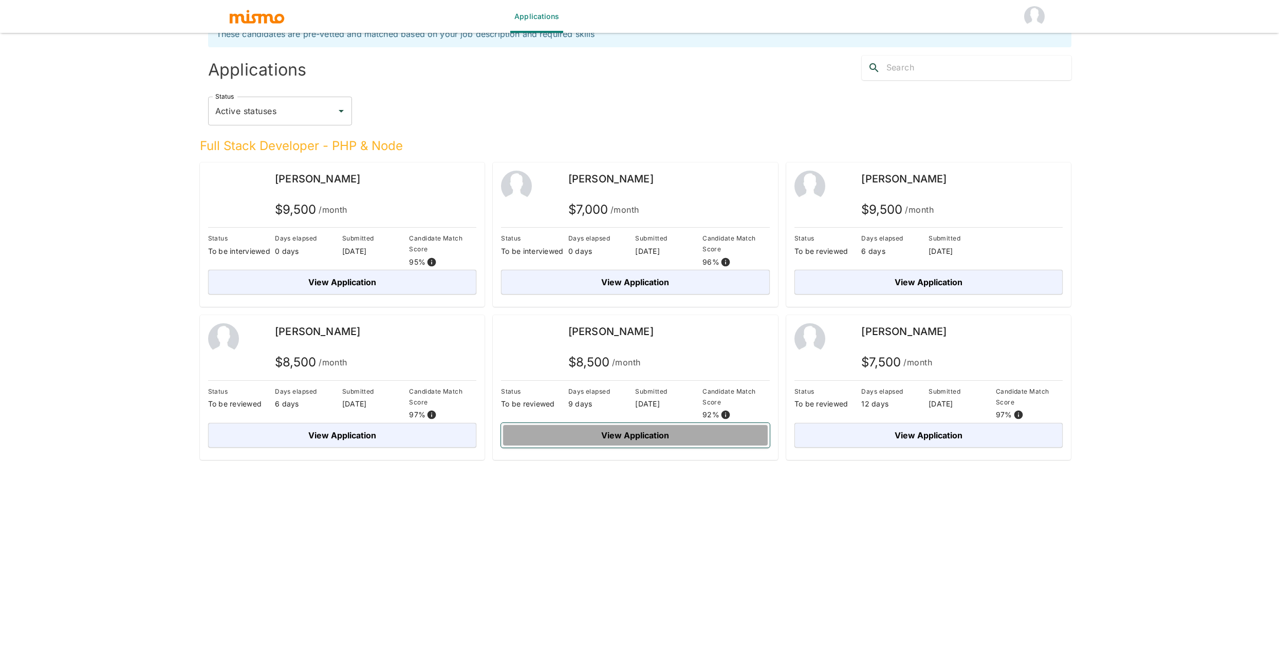
click at [623, 439] on button "View Application" at bounding box center [635, 435] width 269 height 25
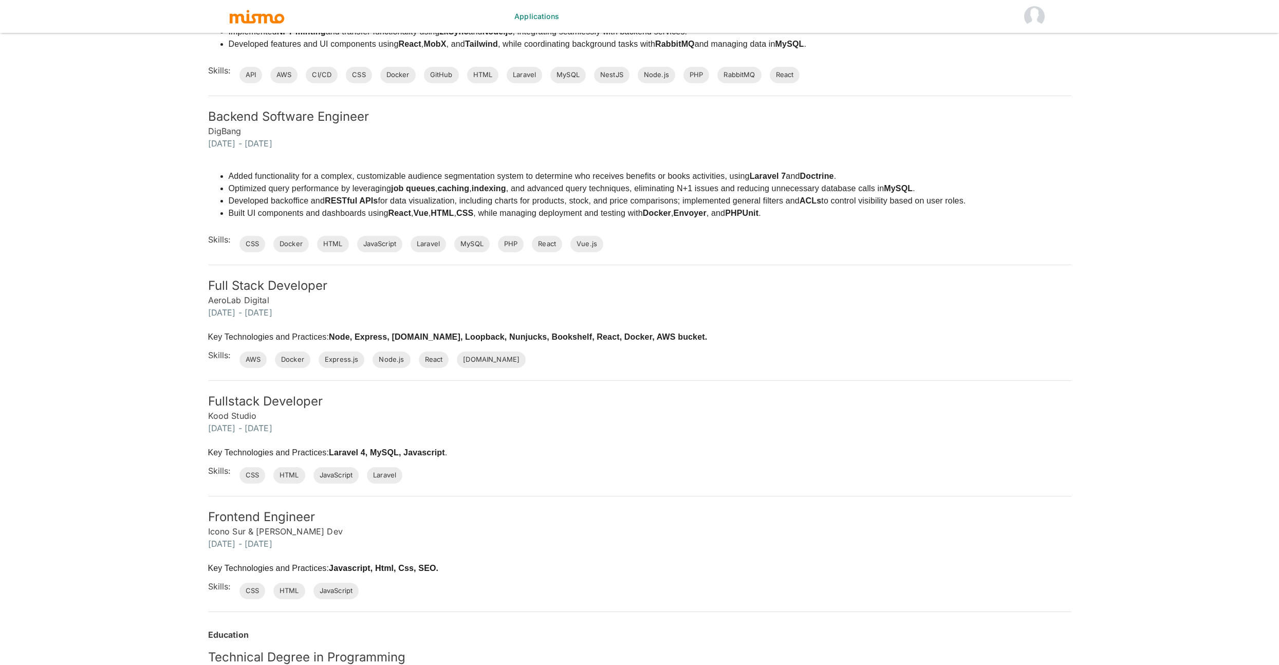
scroll to position [400, 0]
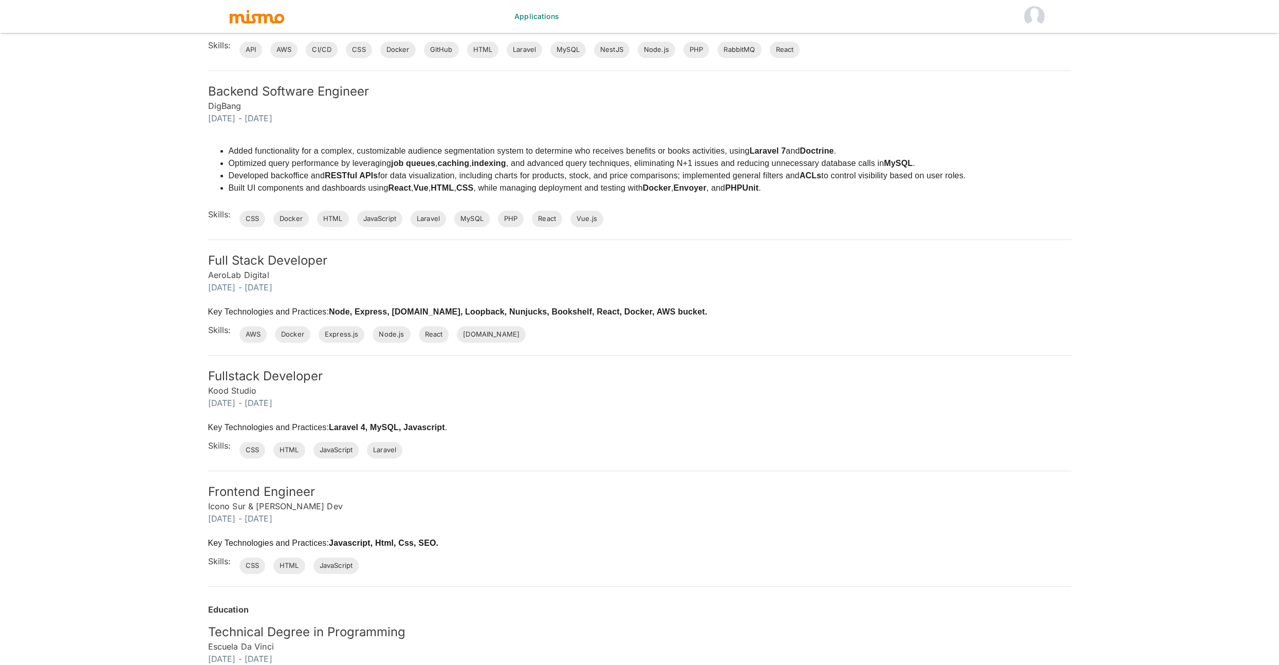
scroll to position [25, 0]
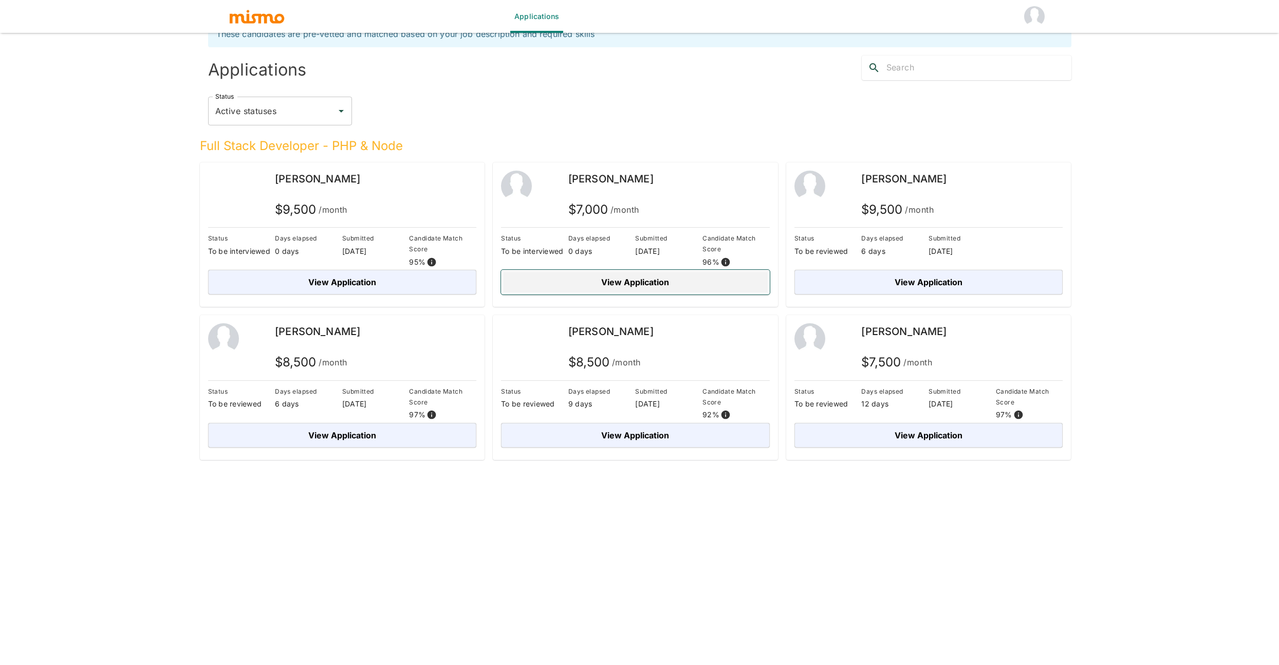
click at [693, 271] on button "View Application" at bounding box center [635, 282] width 269 height 25
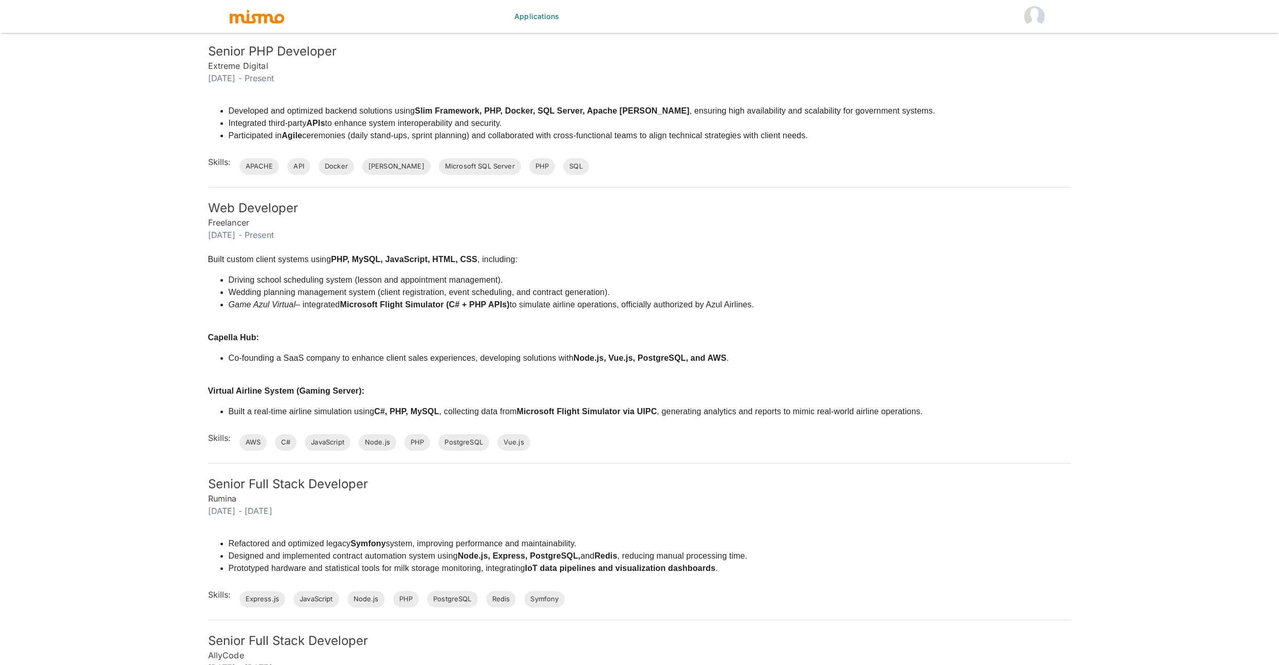
scroll to position [322, 0]
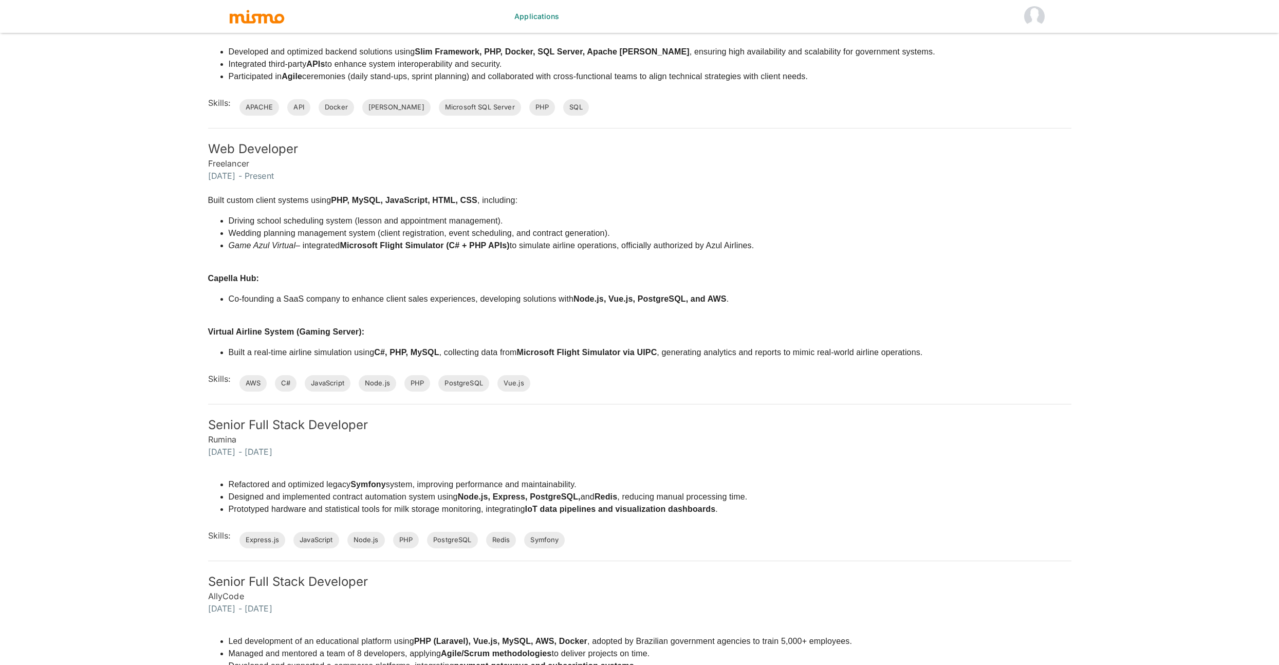
click at [721, 327] on p "Virtual Airline System (Gaming Server):" at bounding box center [565, 332] width 715 height 12
